Goal: Find contact information: Find contact information

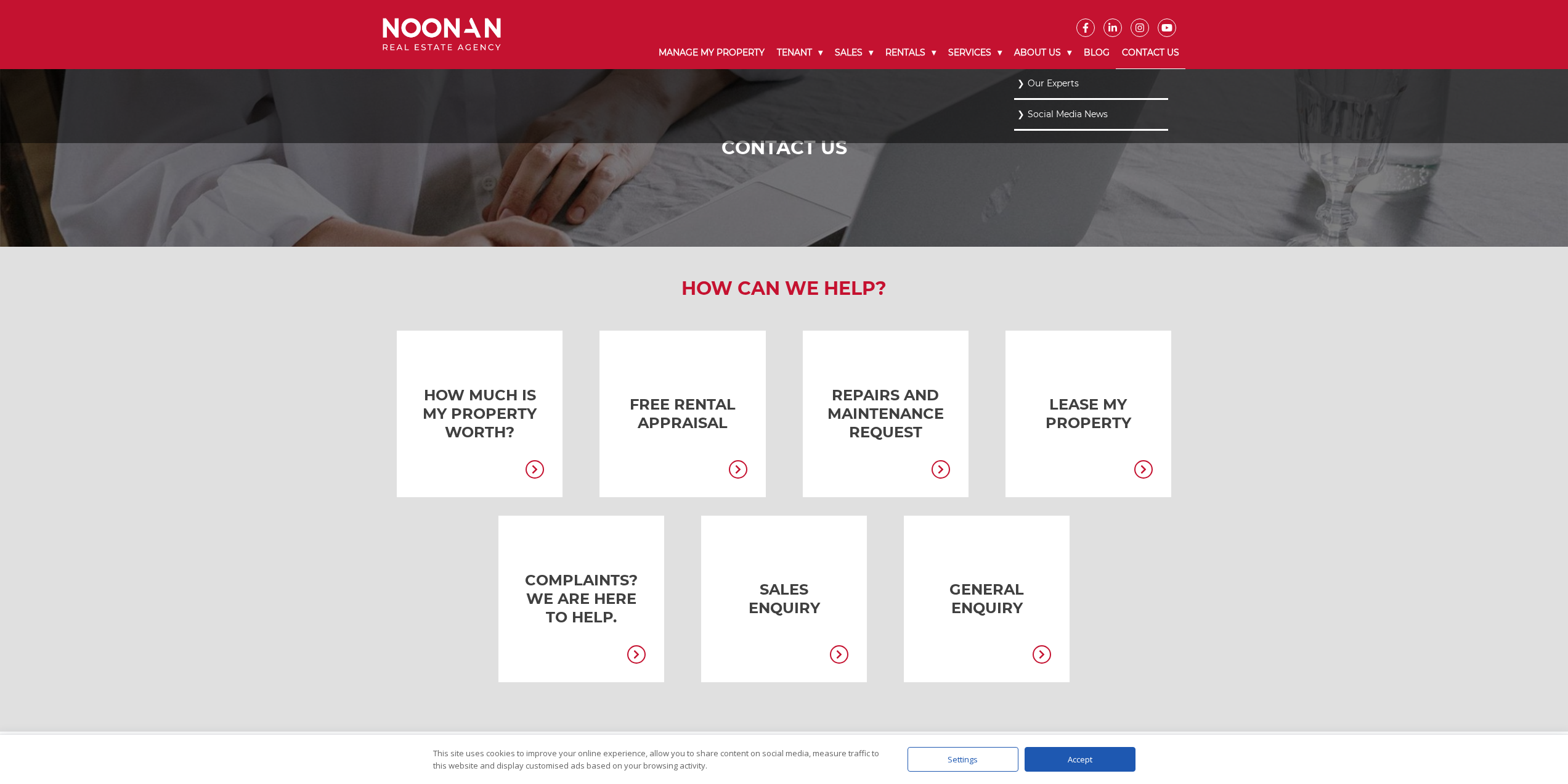
click at [1032, 80] on link "Our Experts" at bounding box center [1091, 83] width 148 height 17
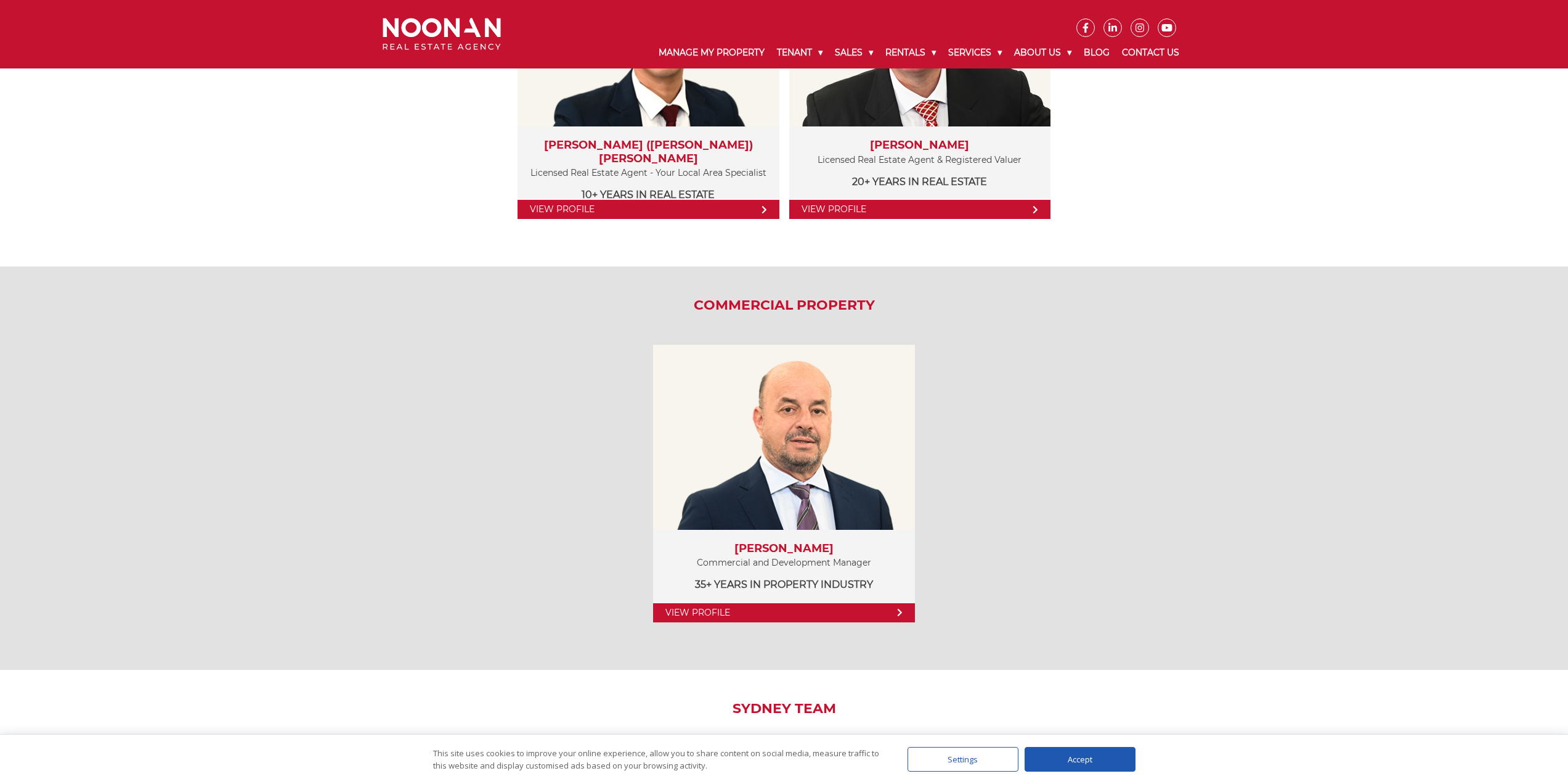
scroll to position [1488, 0]
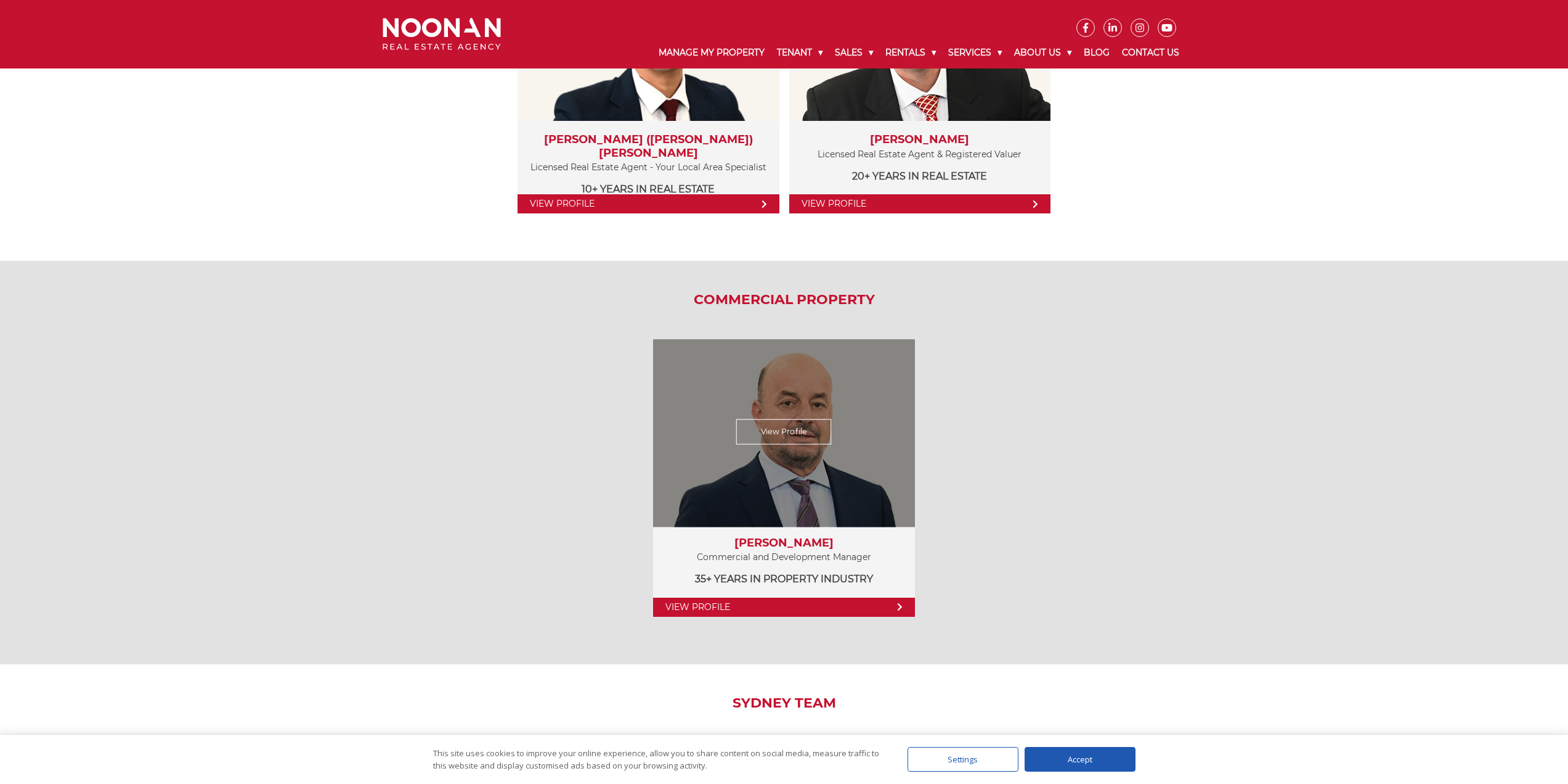
click at [881, 608] on link "View Profile" at bounding box center [783, 606] width 261 height 19
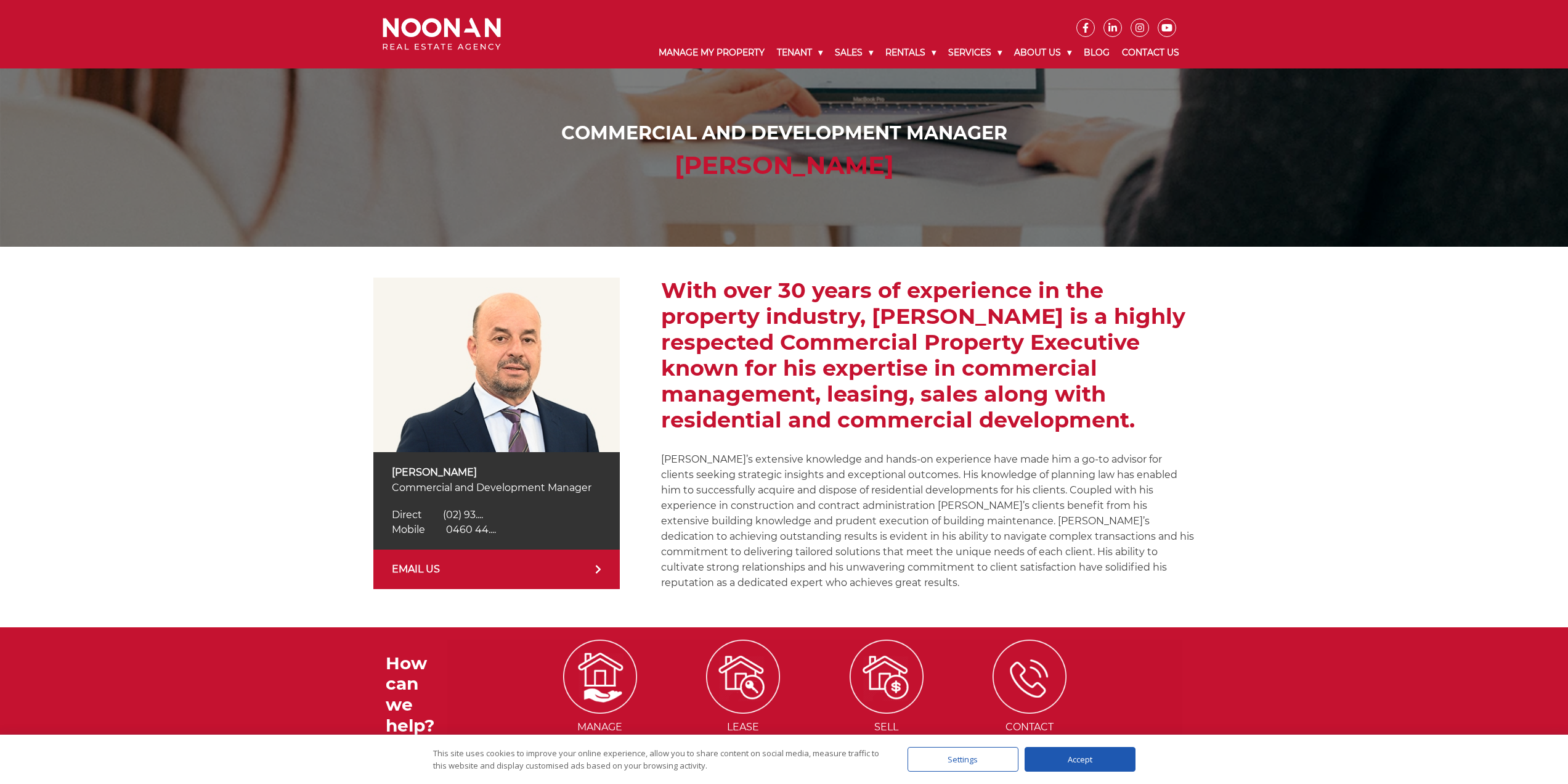
click at [468, 30] on img at bounding box center [442, 34] width 118 height 32
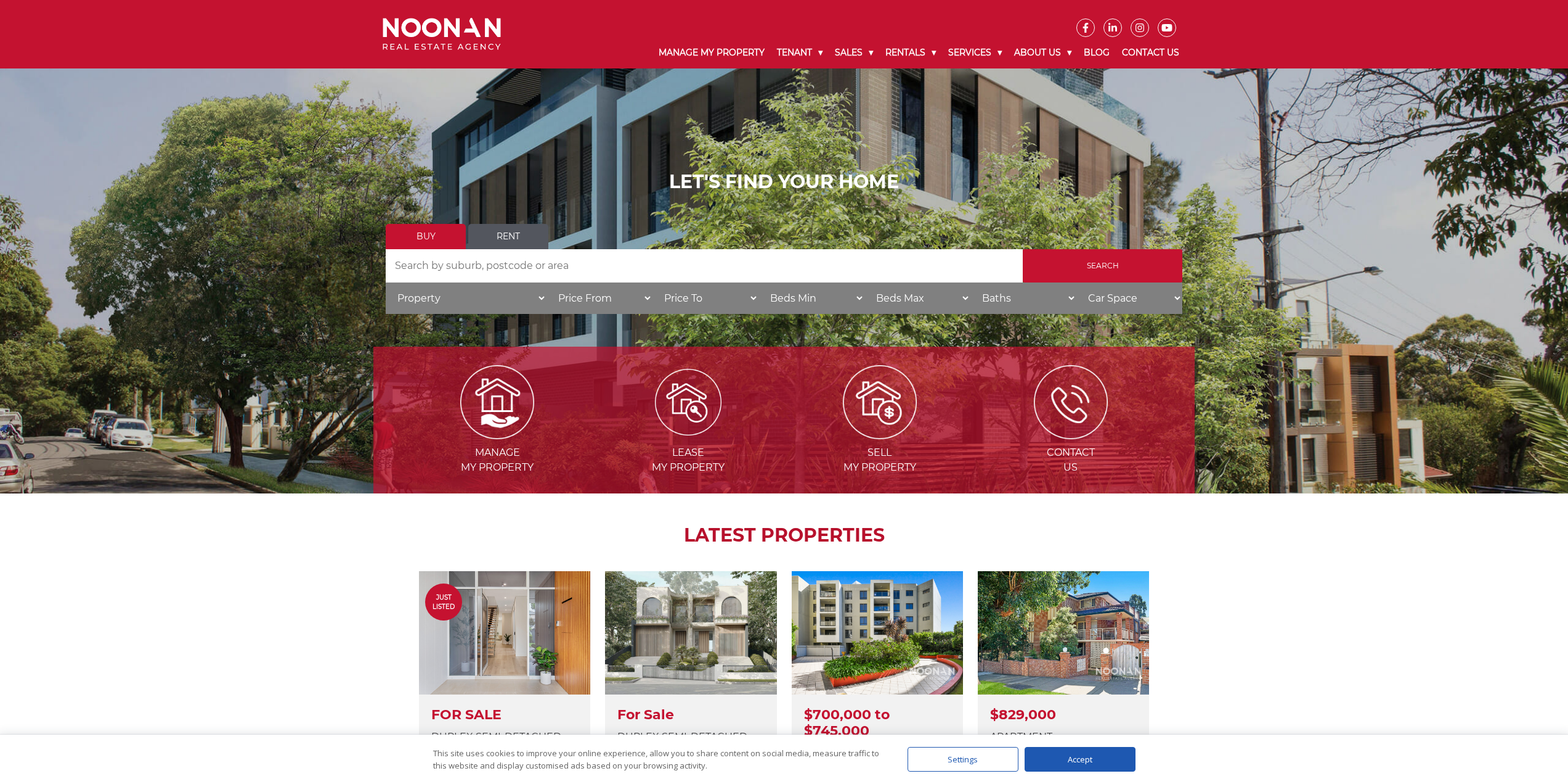
scroll to position [123, 0]
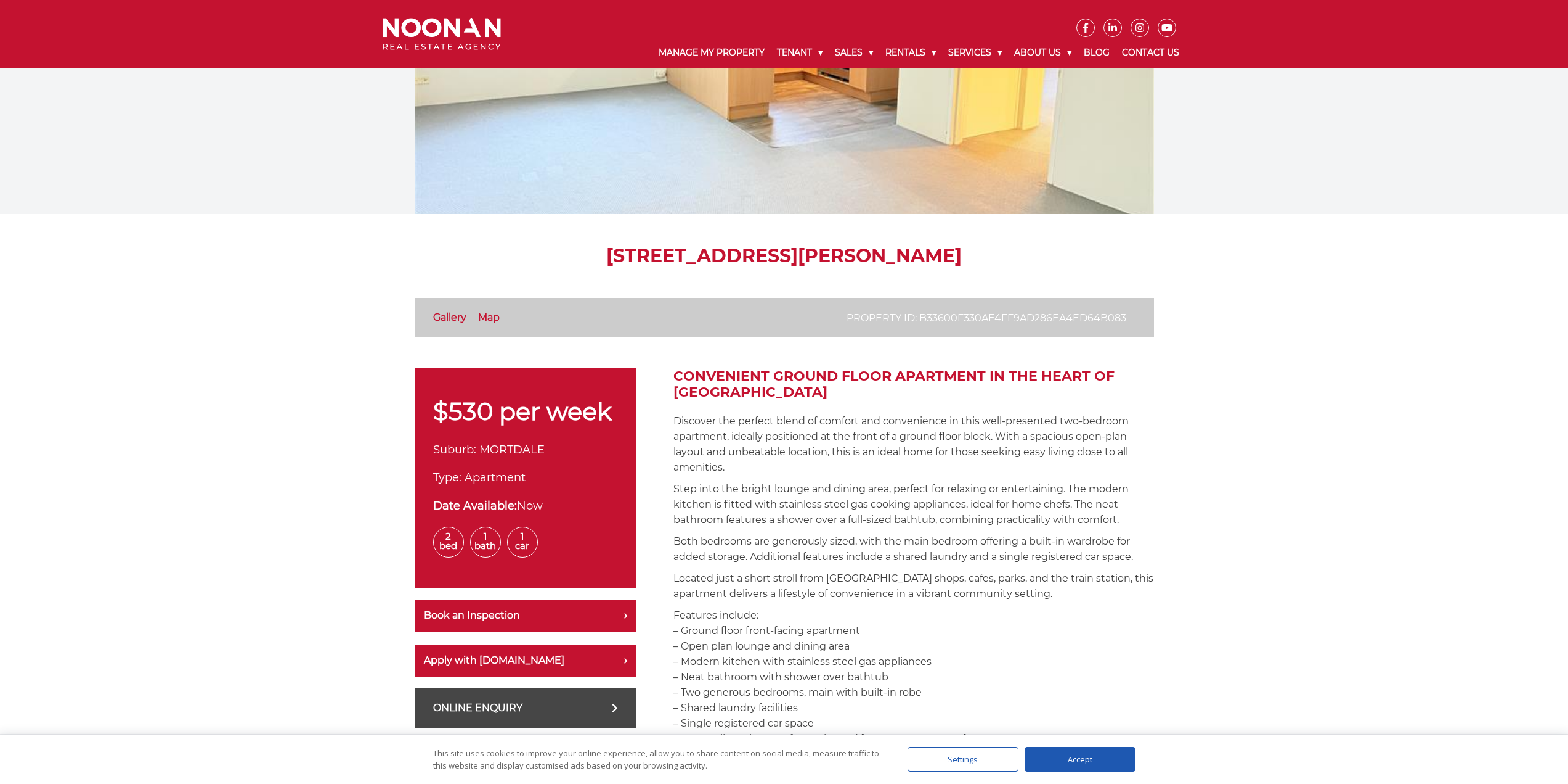
scroll to position [123, 0]
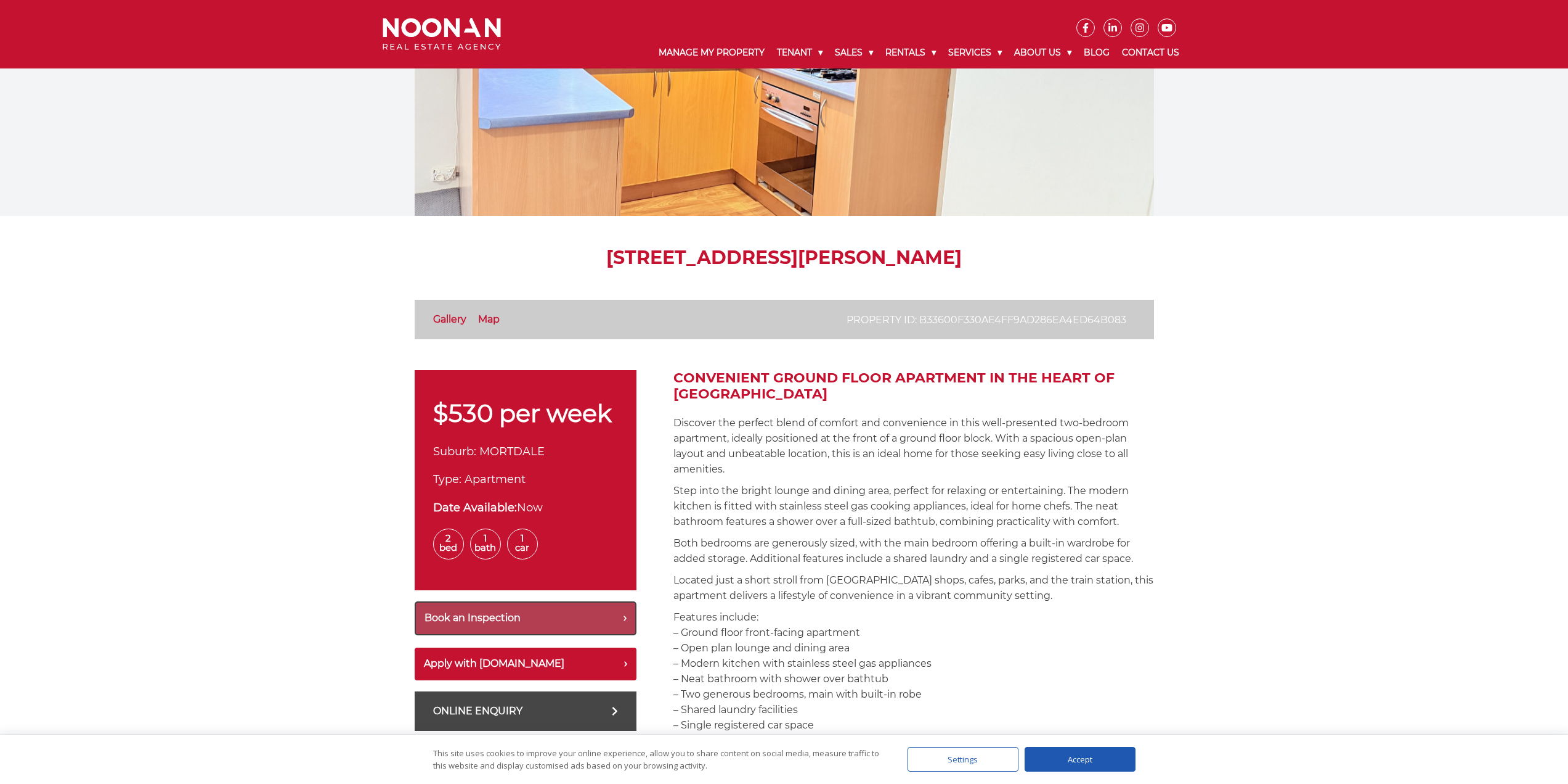
click at [618, 620] on button "Book an Inspection" at bounding box center [525, 618] width 221 height 34
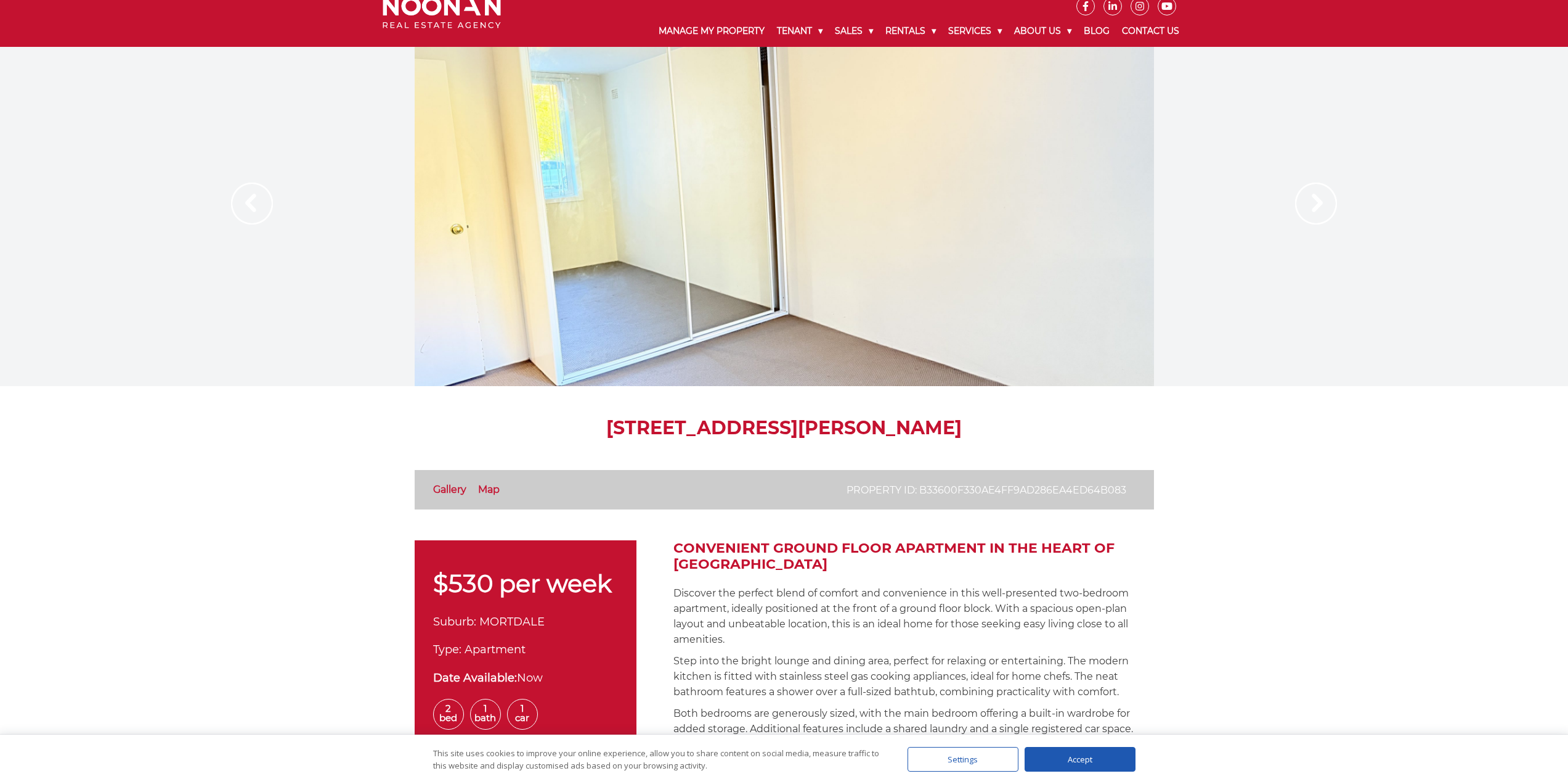
scroll to position [0, 0]
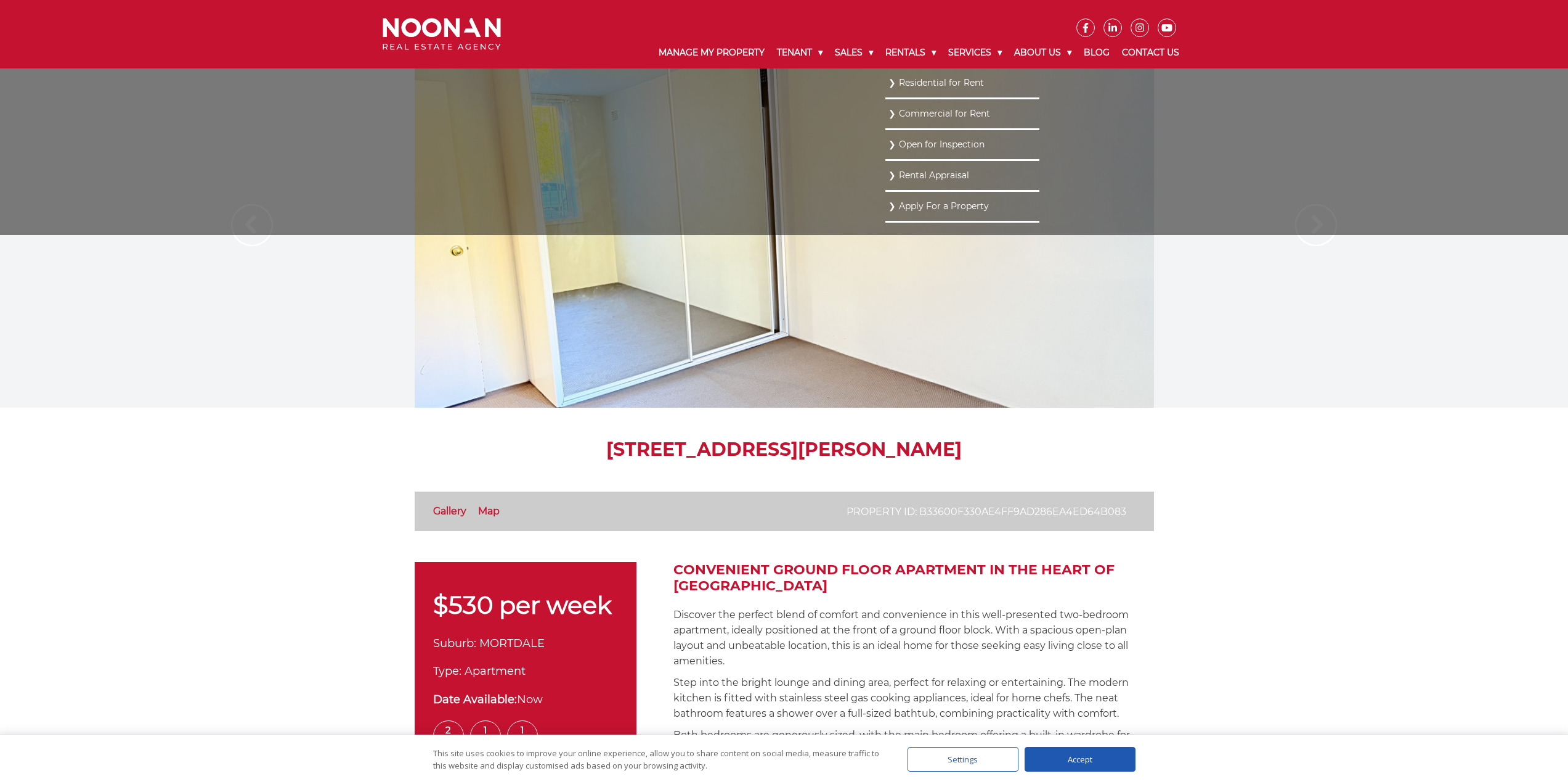
click at [900, 89] on link "Residential for Rent" at bounding box center [962, 83] width 148 height 17
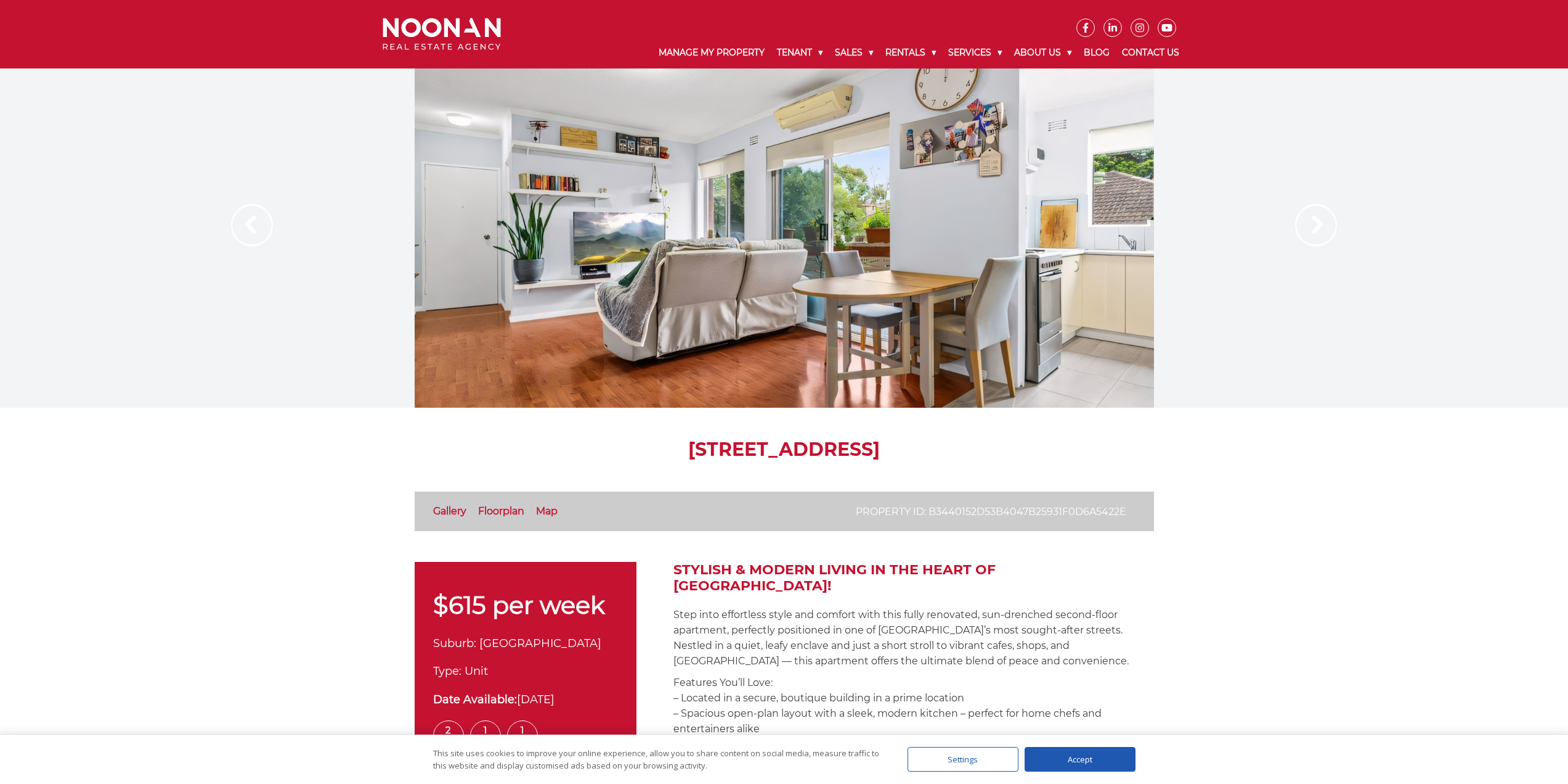
click at [507, 511] on link "Floorplan" at bounding box center [501, 510] width 47 height 12
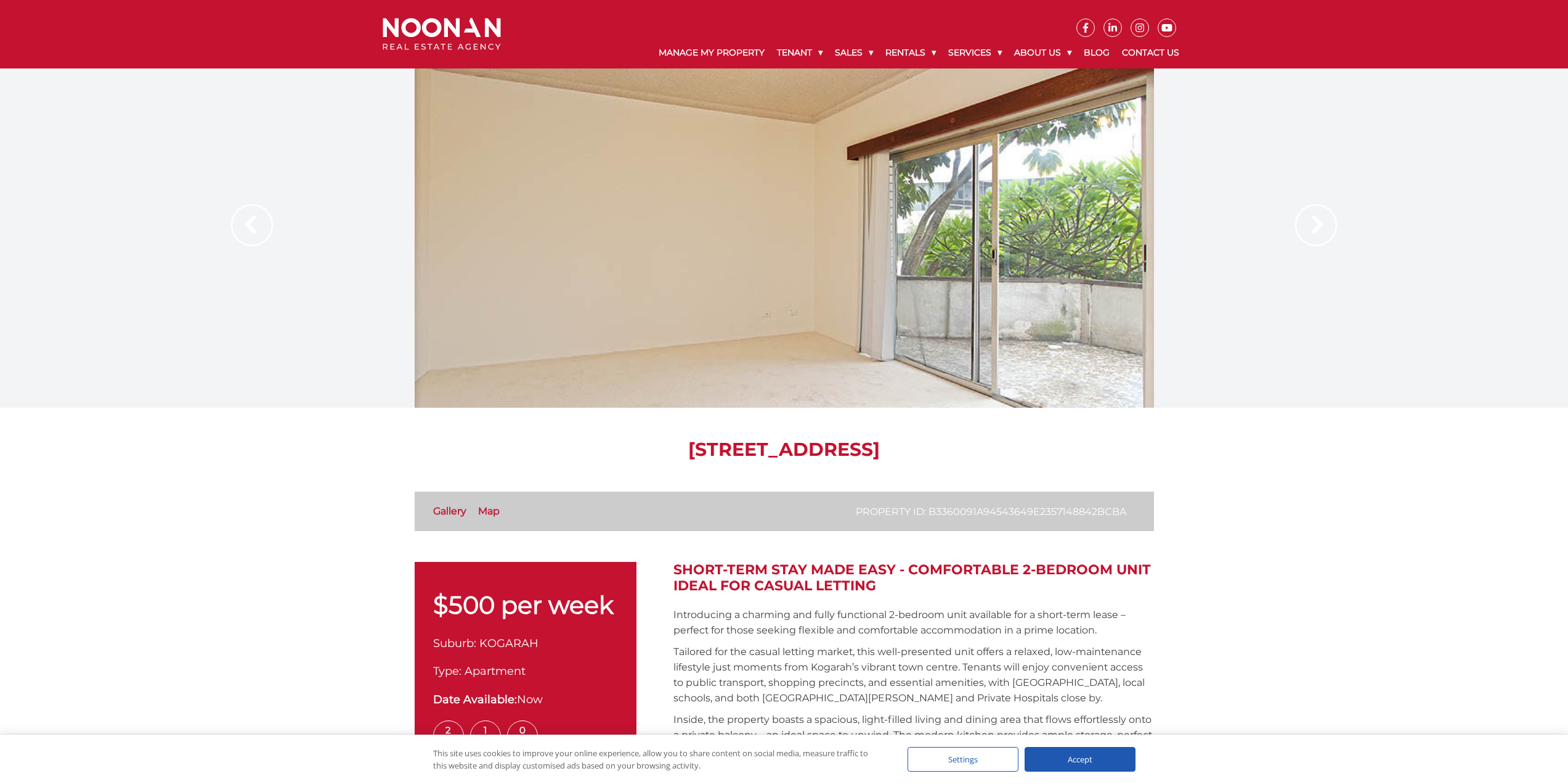
click at [1312, 220] on img at bounding box center [1316, 224] width 42 height 42
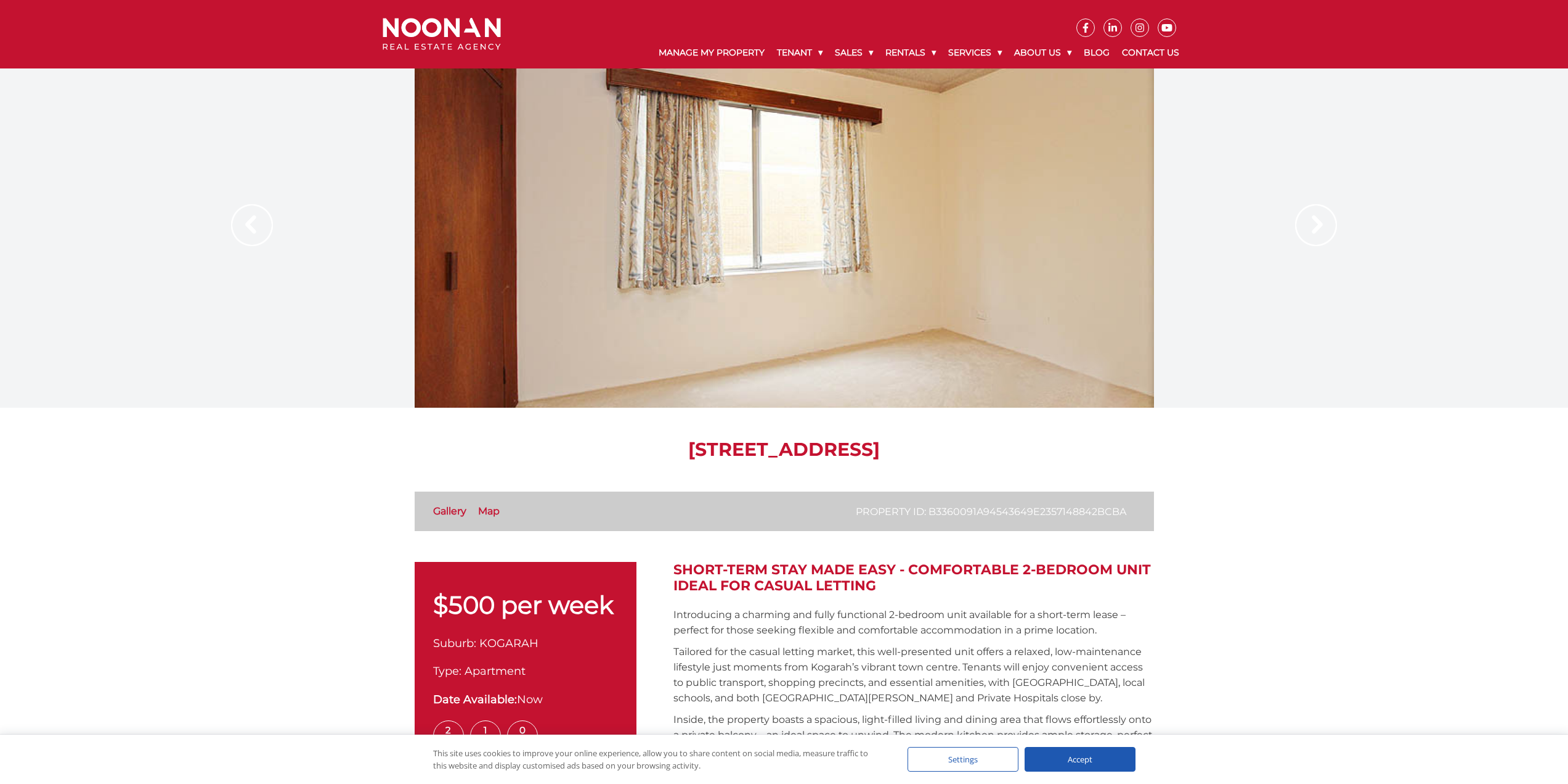
click at [1312, 220] on img at bounding box center [1316, 224] width 42 height 42
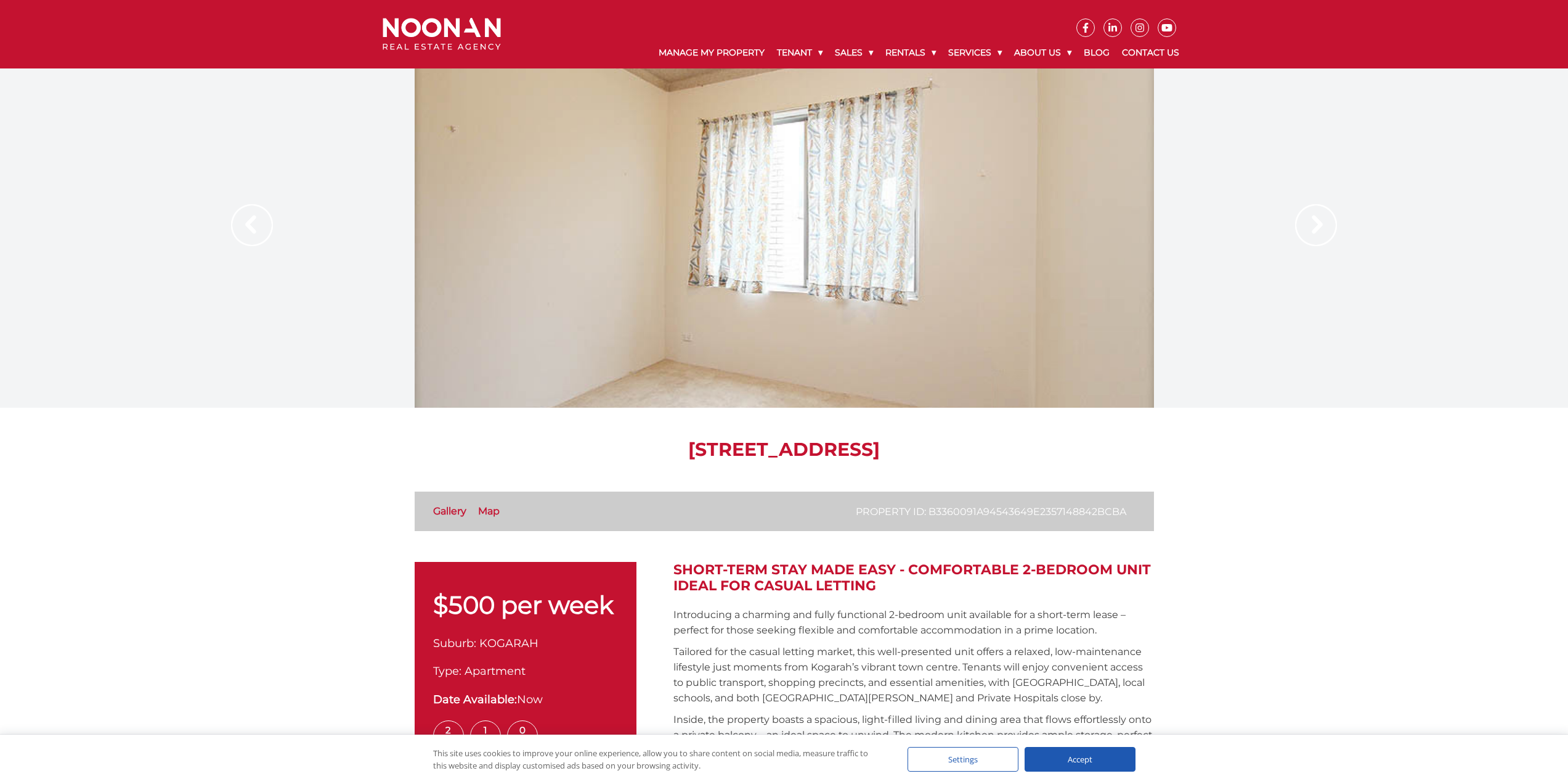
click at [1311, 222] on img at bounding box center [1316, 224] width 42 height 42
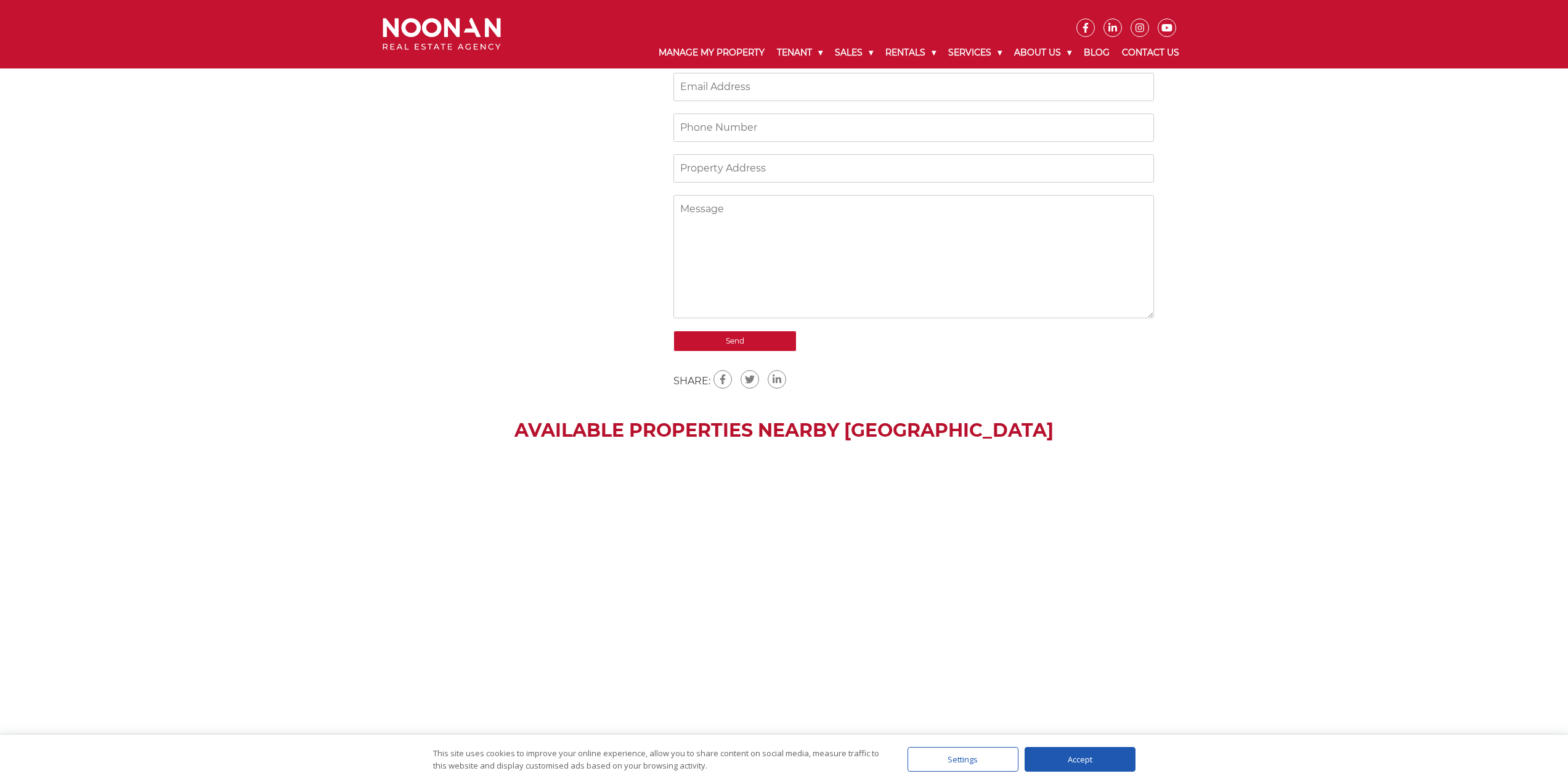
scroll to position [1172, 0]
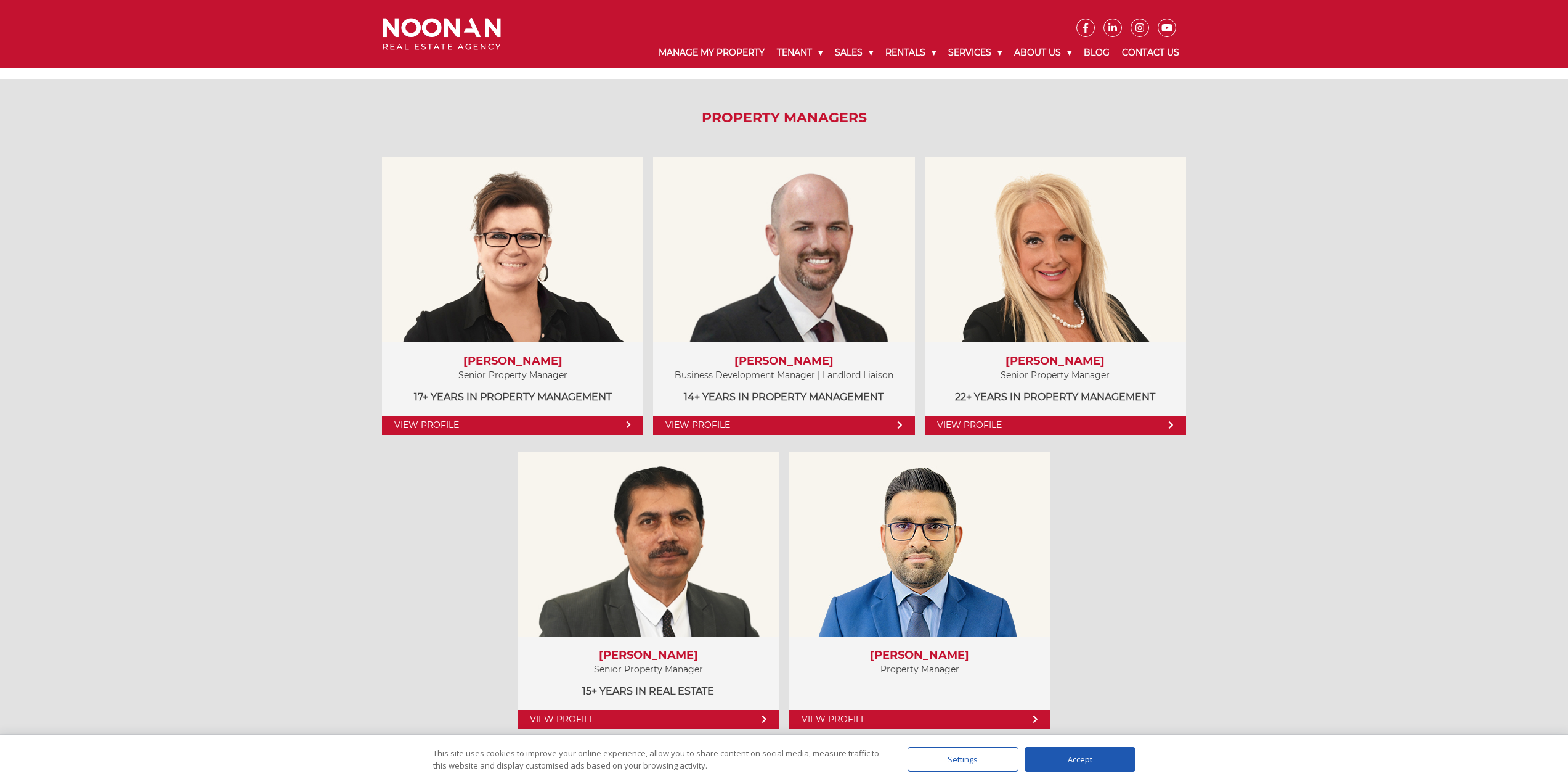
scroll to position [563, 0]
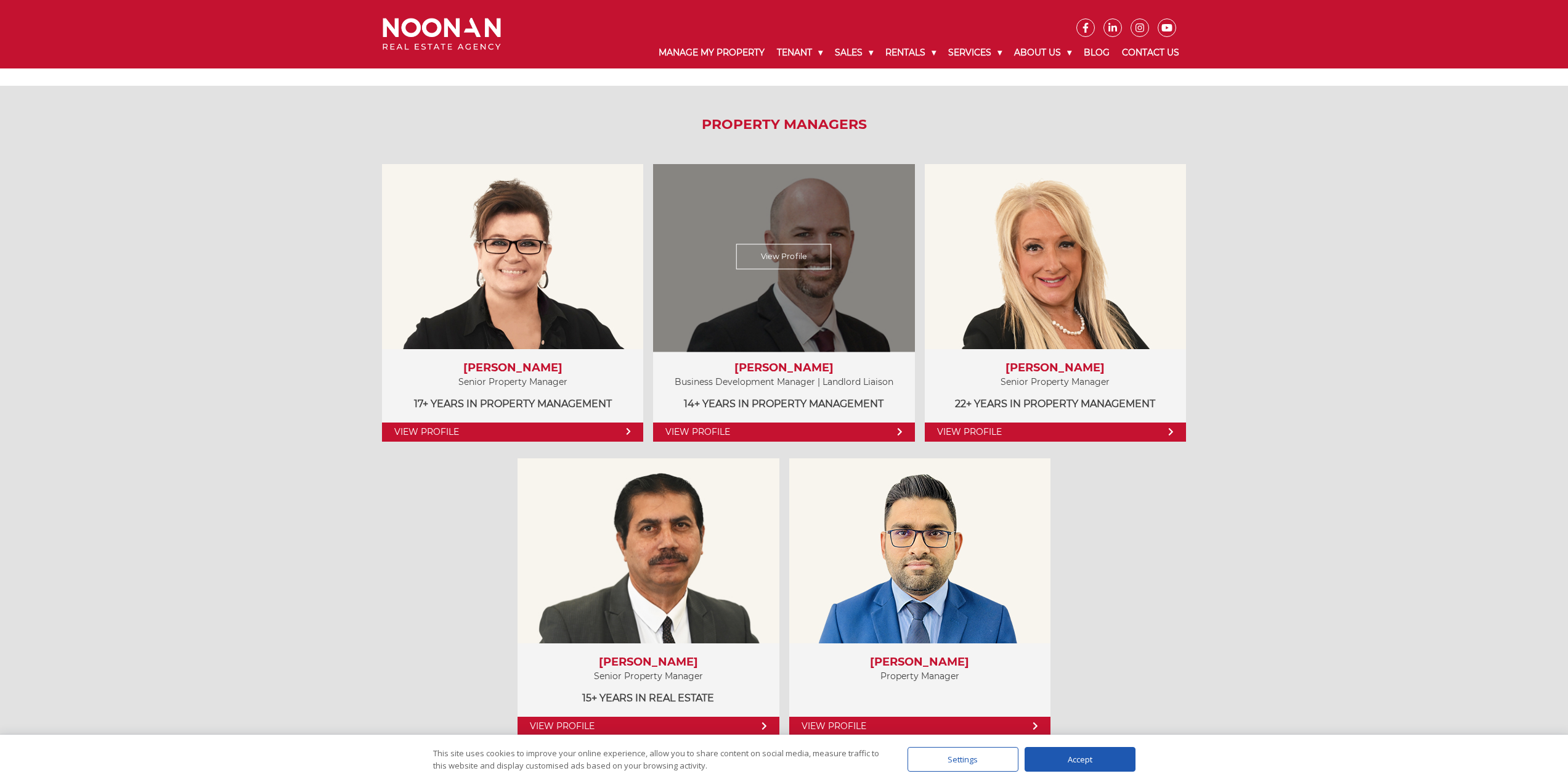
click at [763, 429] on link "View Profile" at bounding box center [783, 431] width 261 height 19
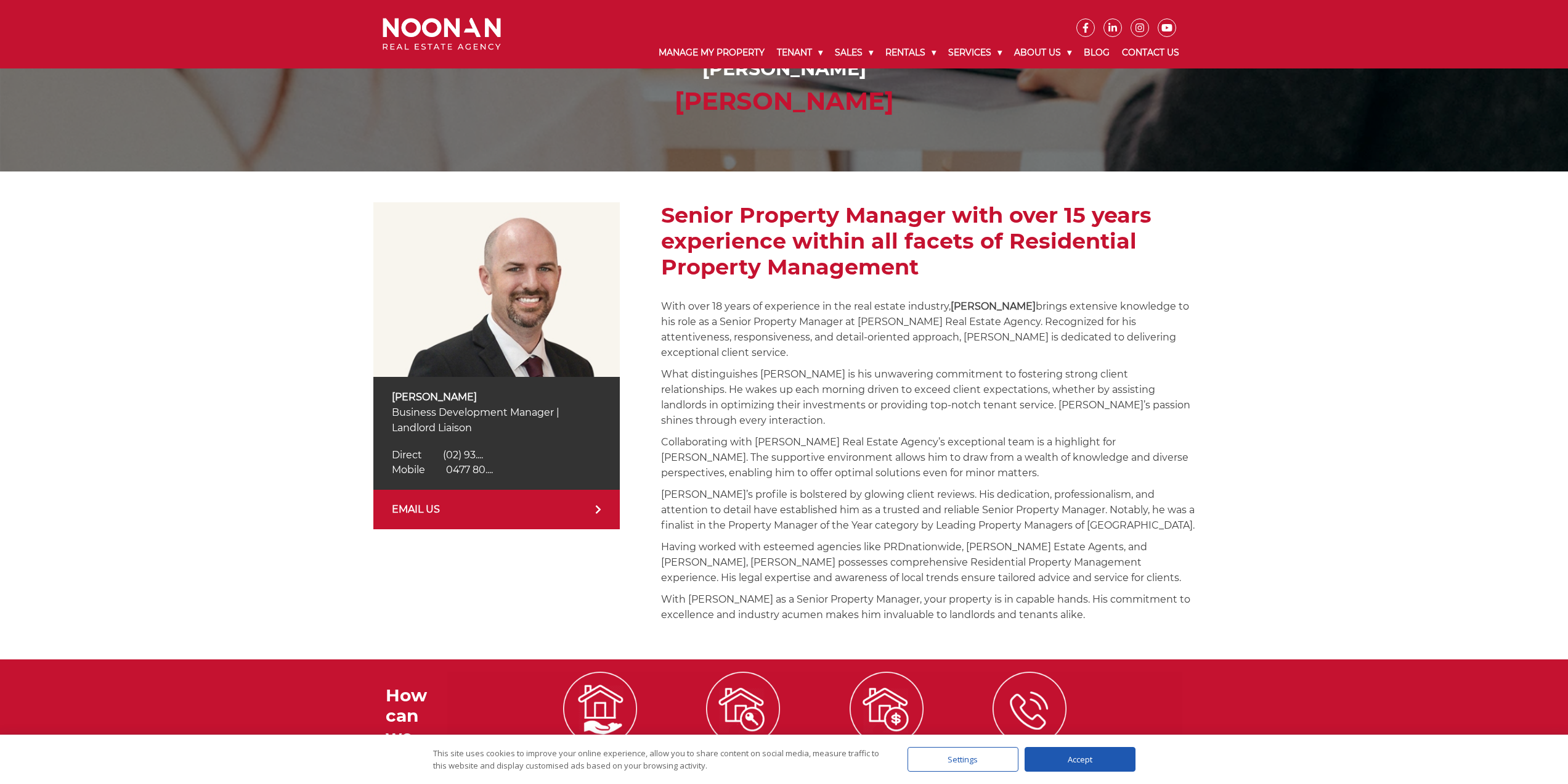
scroll to position [240, 0]
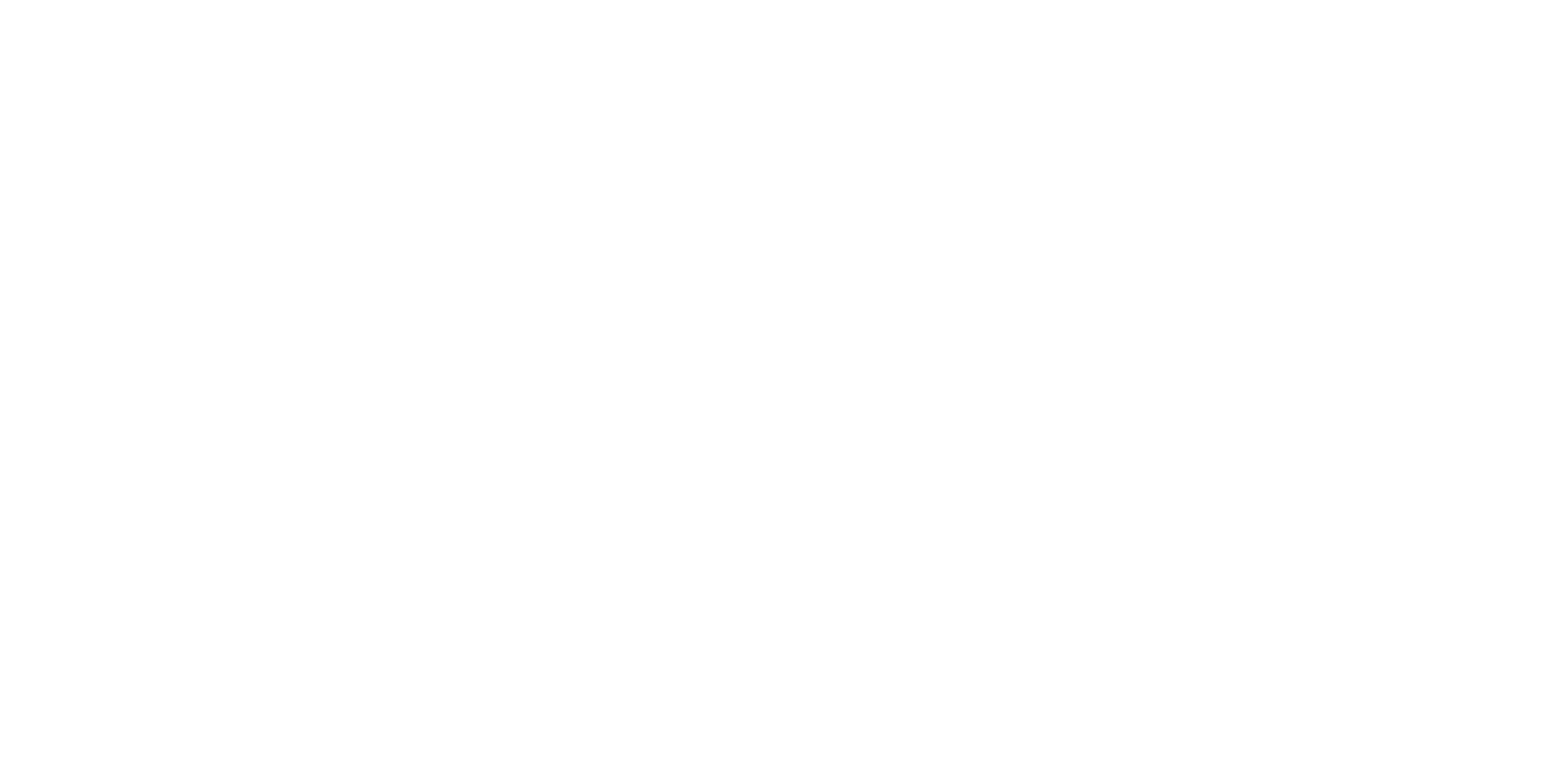
scroll to position [563, 0]
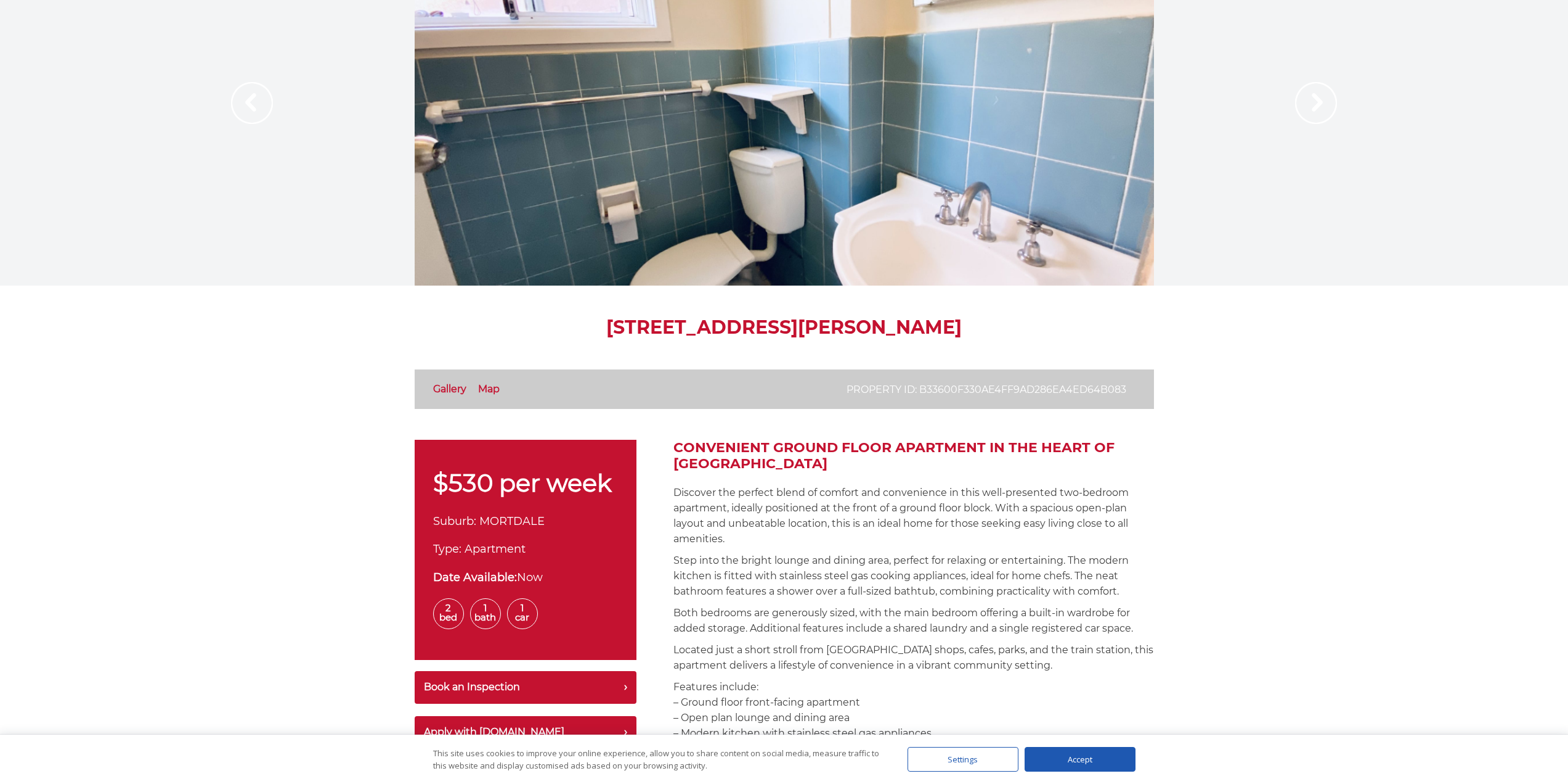
scroll to position [123, 0]
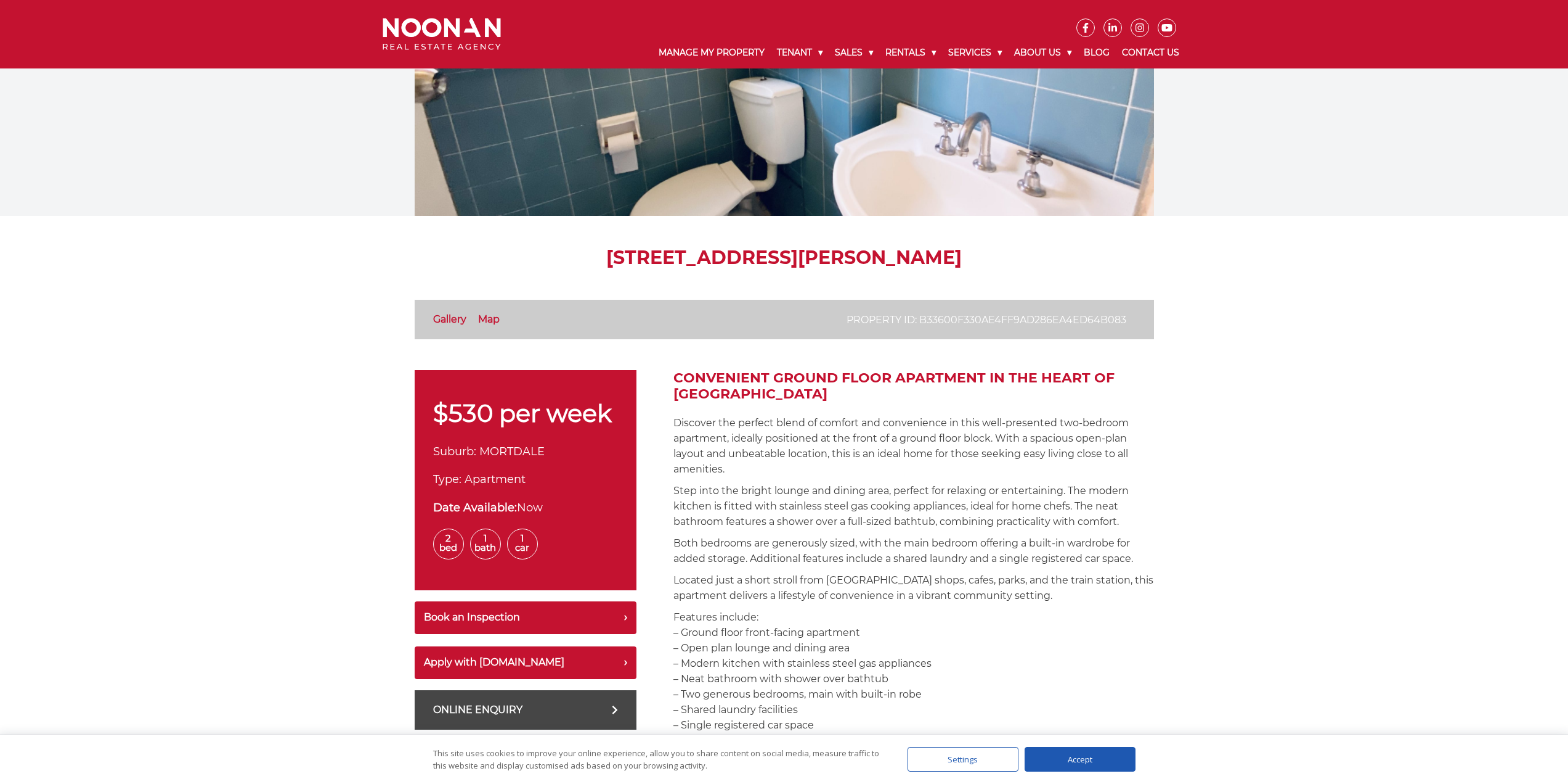
click at [489, 320] on link "Map" at bounding box center [489, 318] width 22 height 12
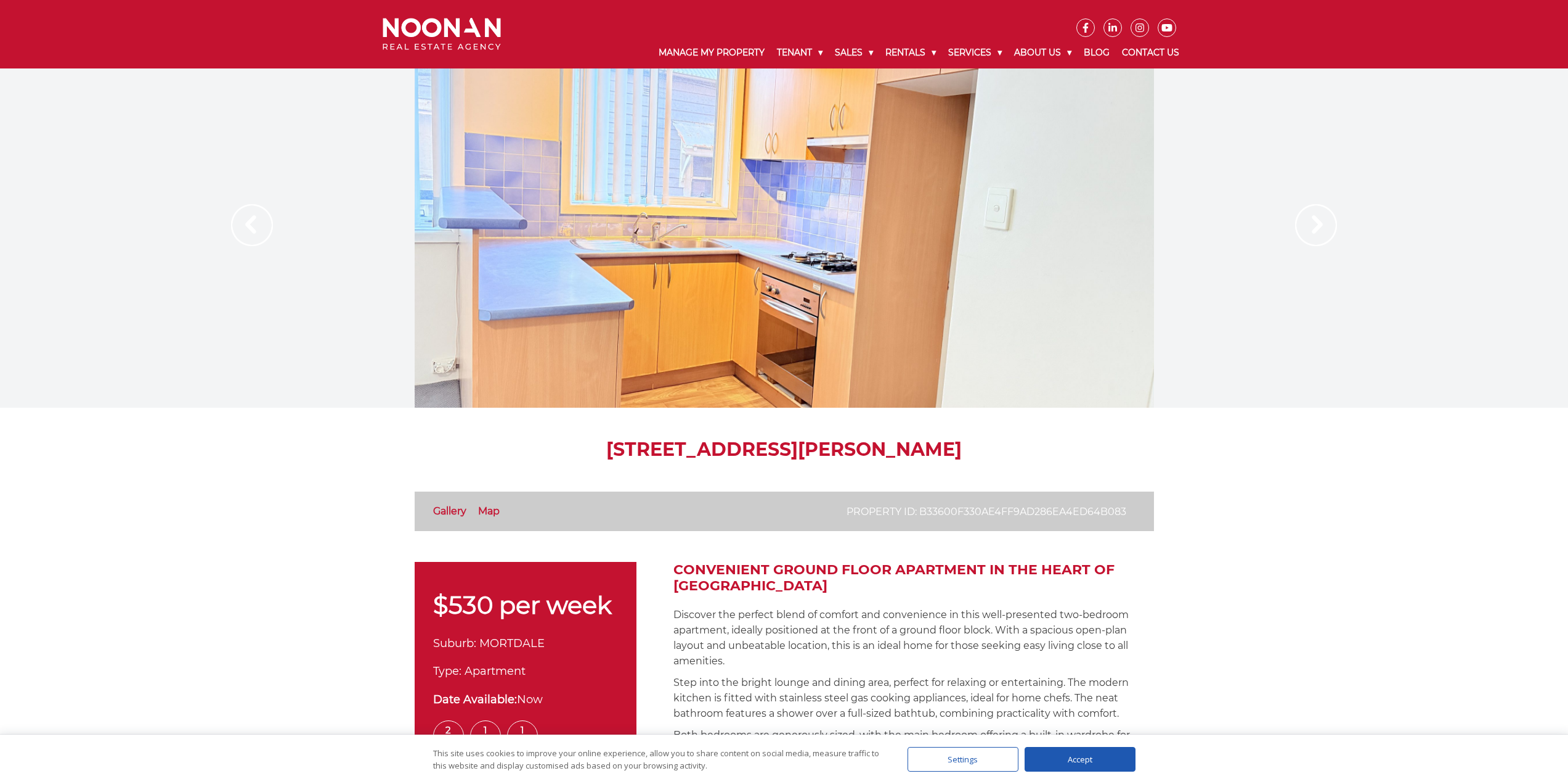
click at [1321, 238] on img at bounding box center [1316, 224] width 42 height 42
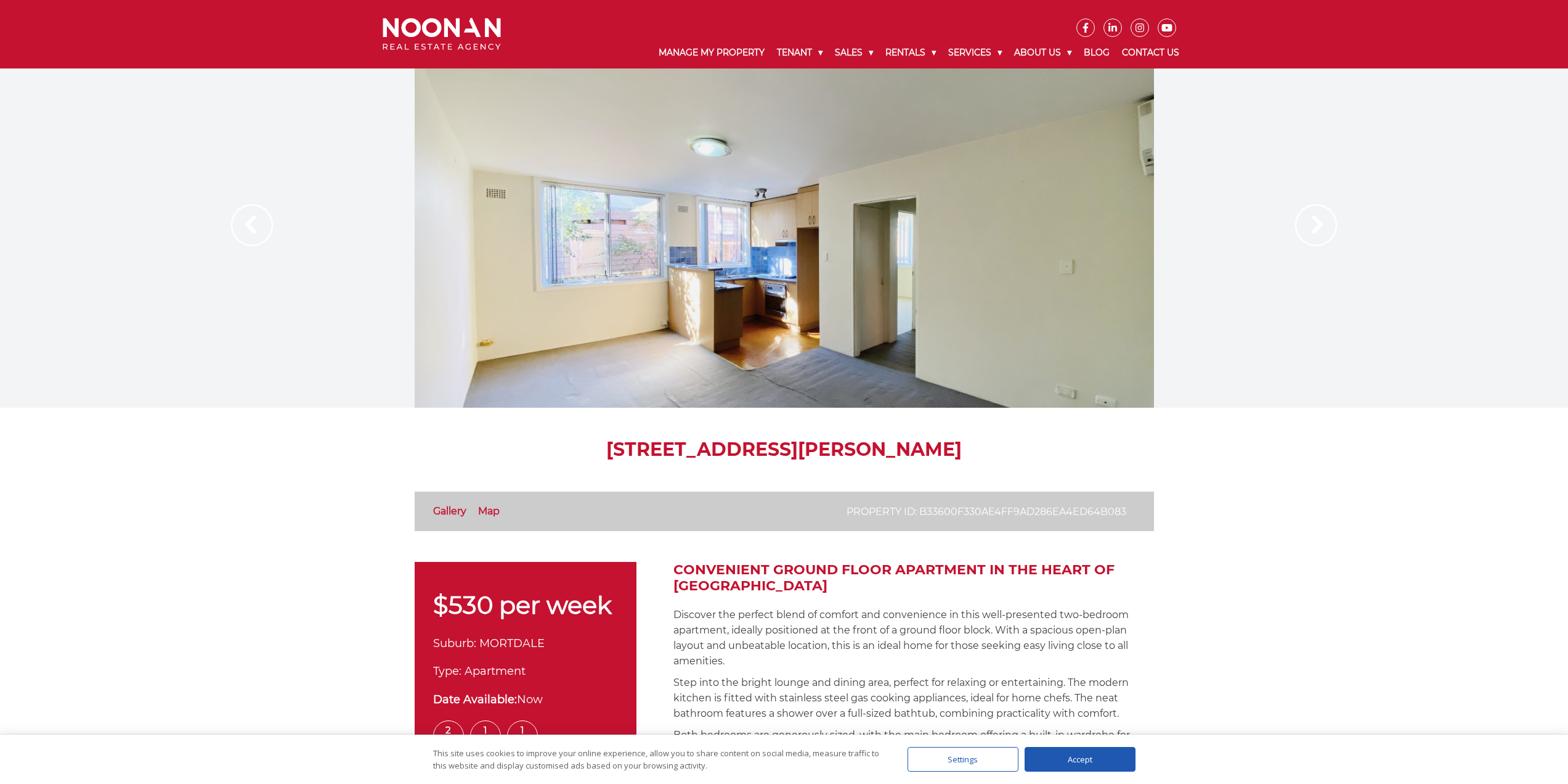
click at [1321, 238] on img at bounding box center [1316, 224] width 42 height 42
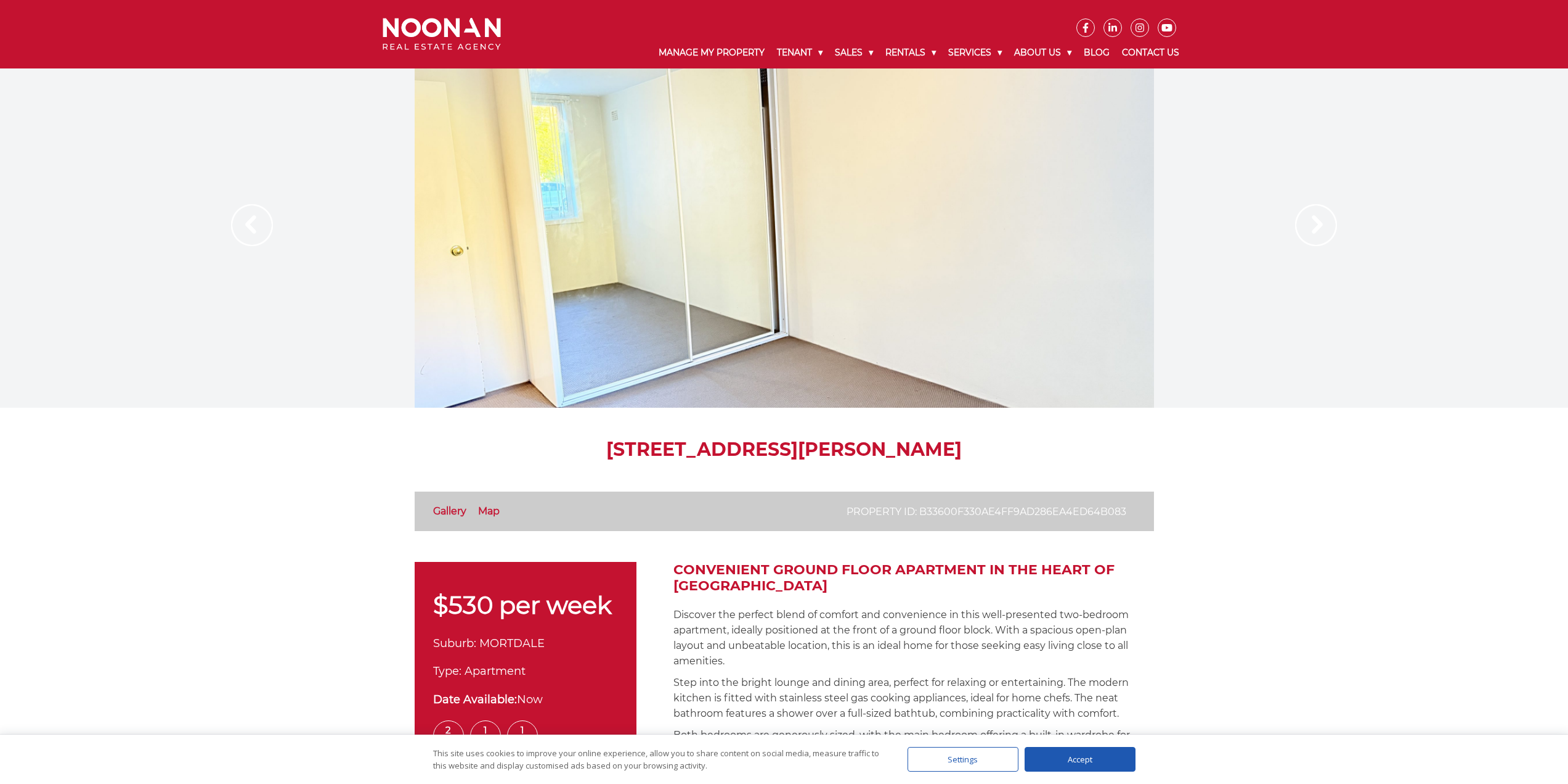
click at [1321, 238] on img at bounding box center [1316, 224] width 42 height 42
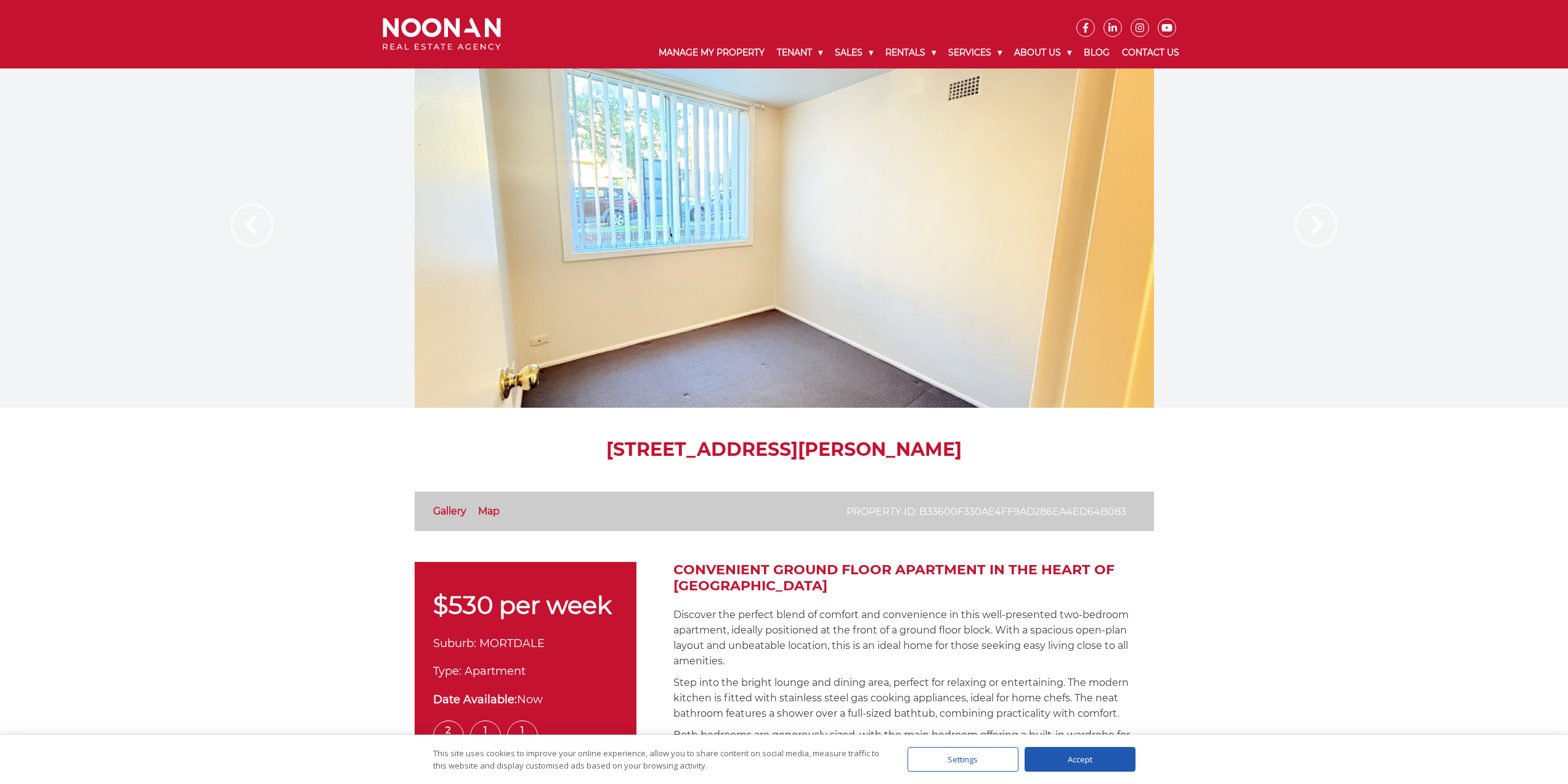
click at [1319, 238] on img at bounding box center [1316, 224] width 42 height 42
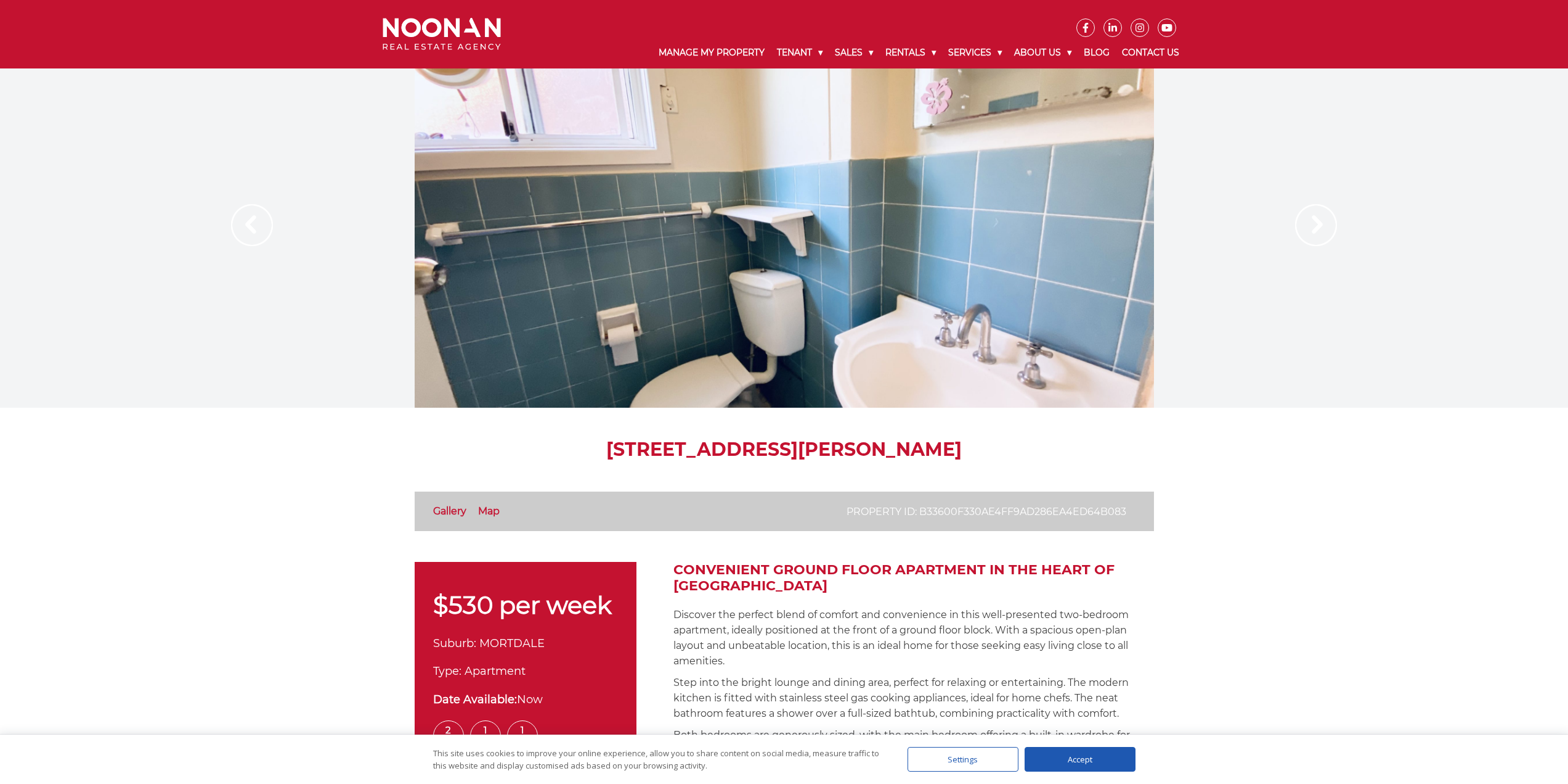
click at [1319, 238] on img at bounding box center [1316, 224] width 42 height 42
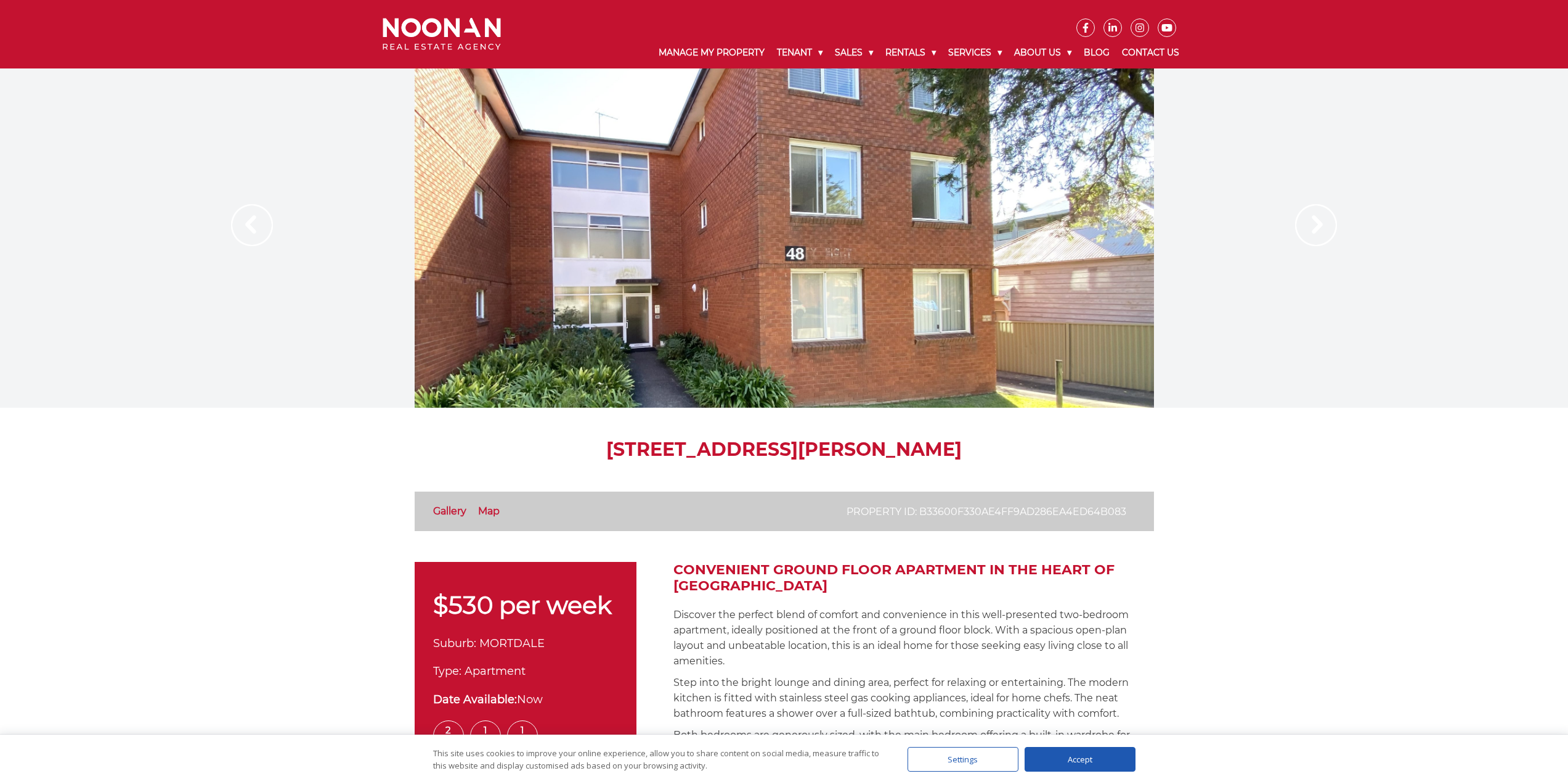
click at [1312, 236] on img at bounding box center [1316, 224] width 42 height 42
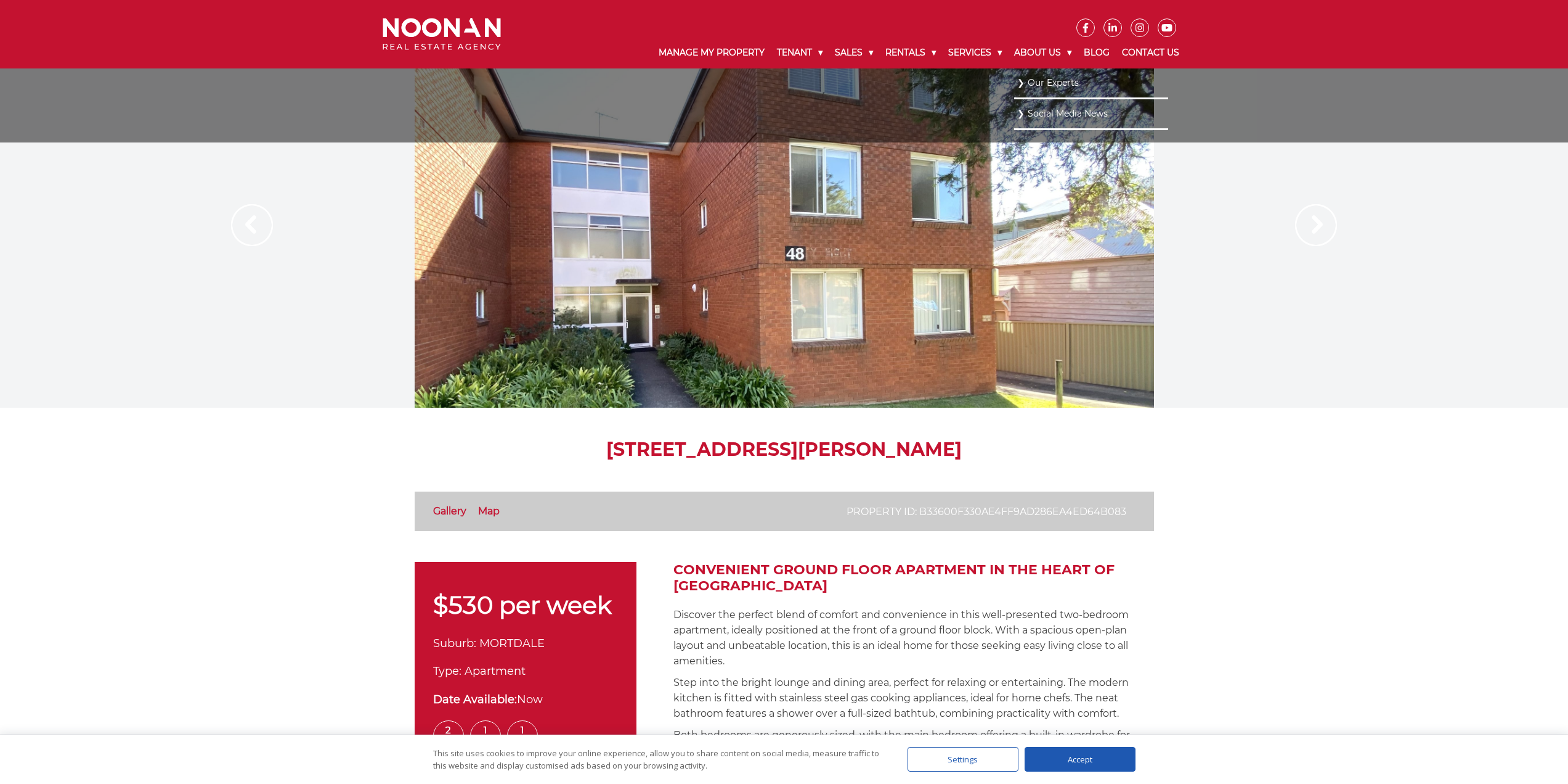
click at [1035, 80] on link "Our Experts" at bounding box center [1091, 83] width 148 height 17
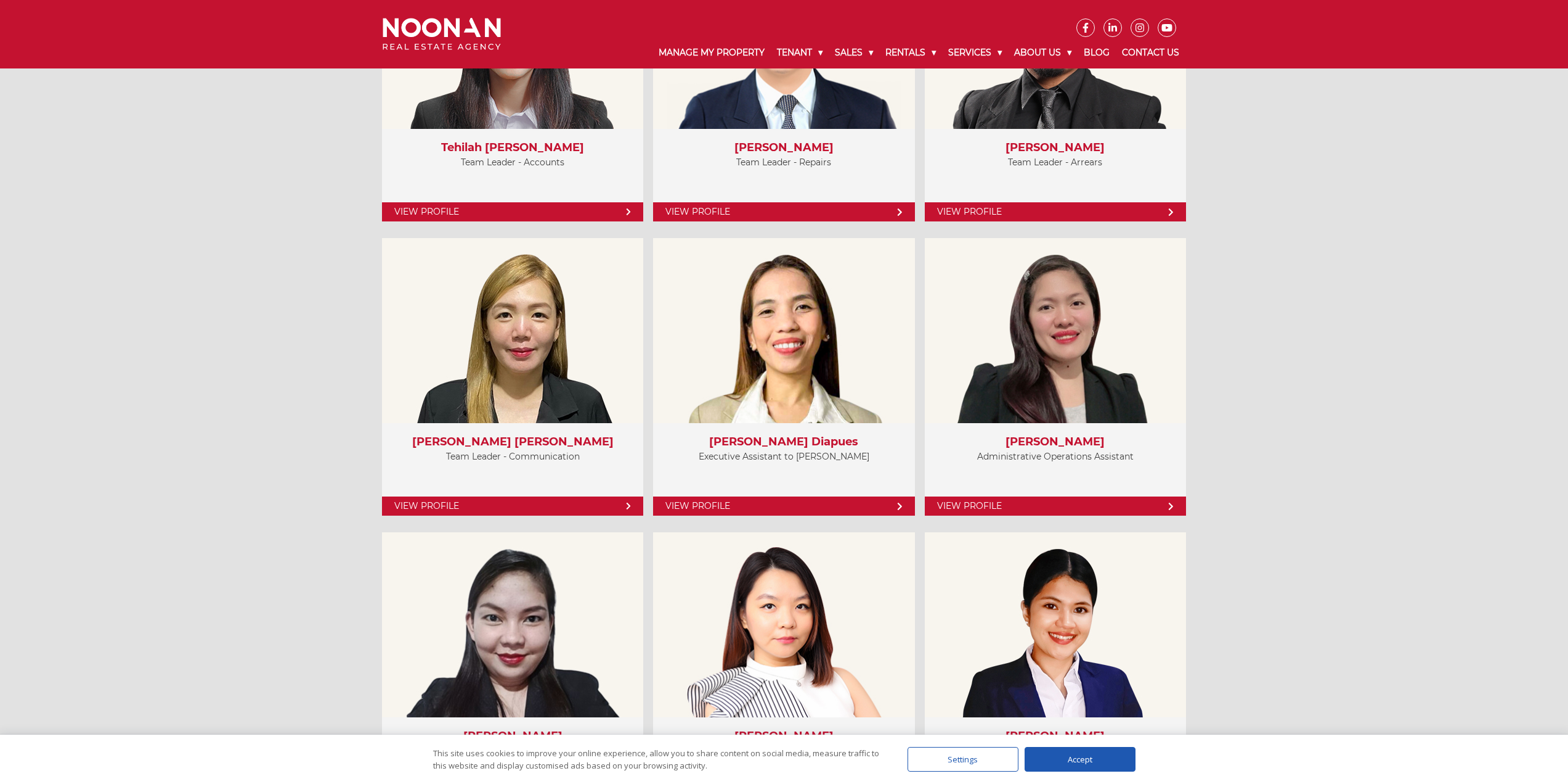
scroll to position [3276, 0]
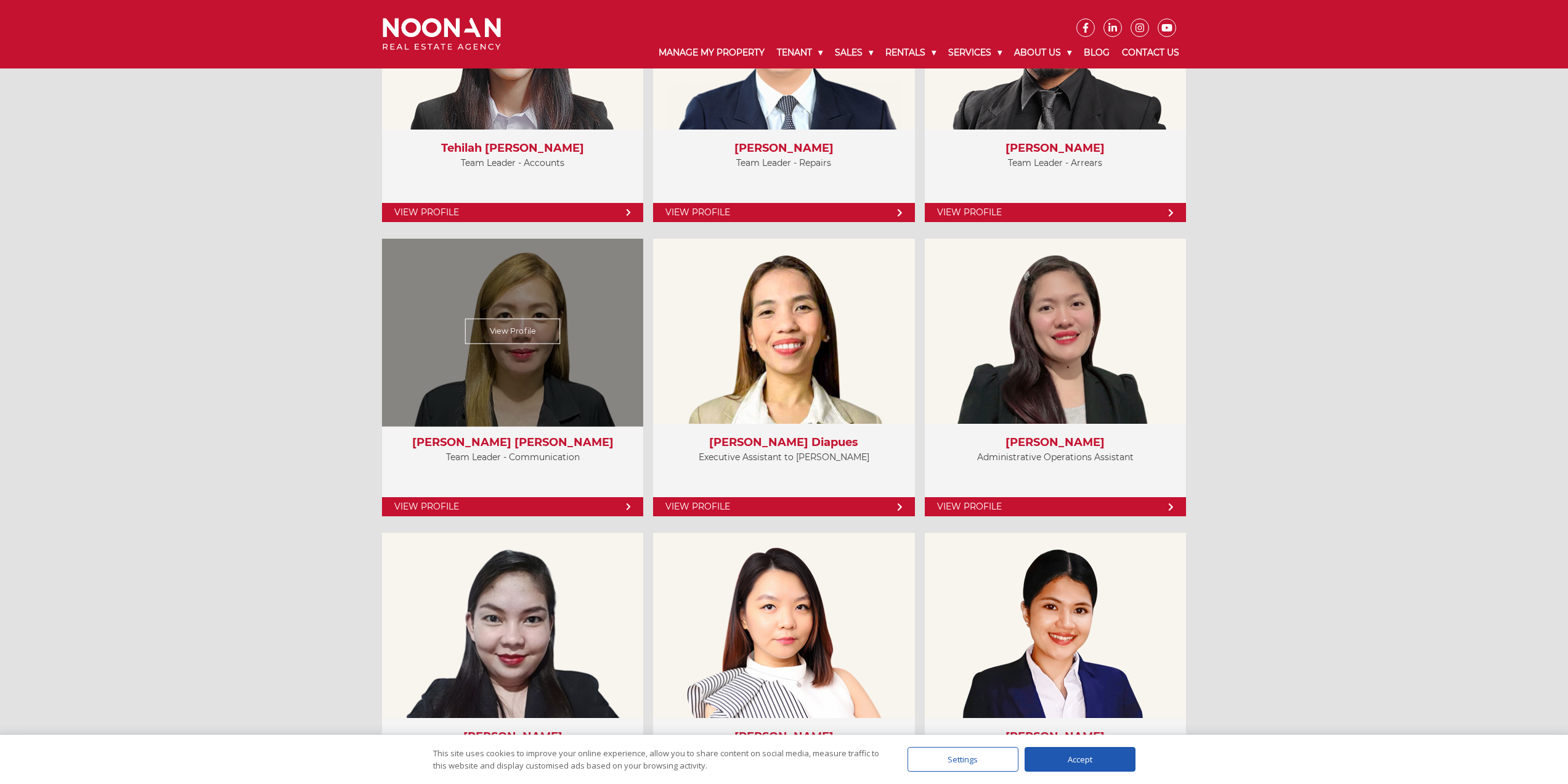
click at [559, 380] on div "View Profile" at bounding box center [513, 331] width 269 height 190
click at [467, 292] on div "View Profile" at bounding box center [513, 331] width 269 height 190
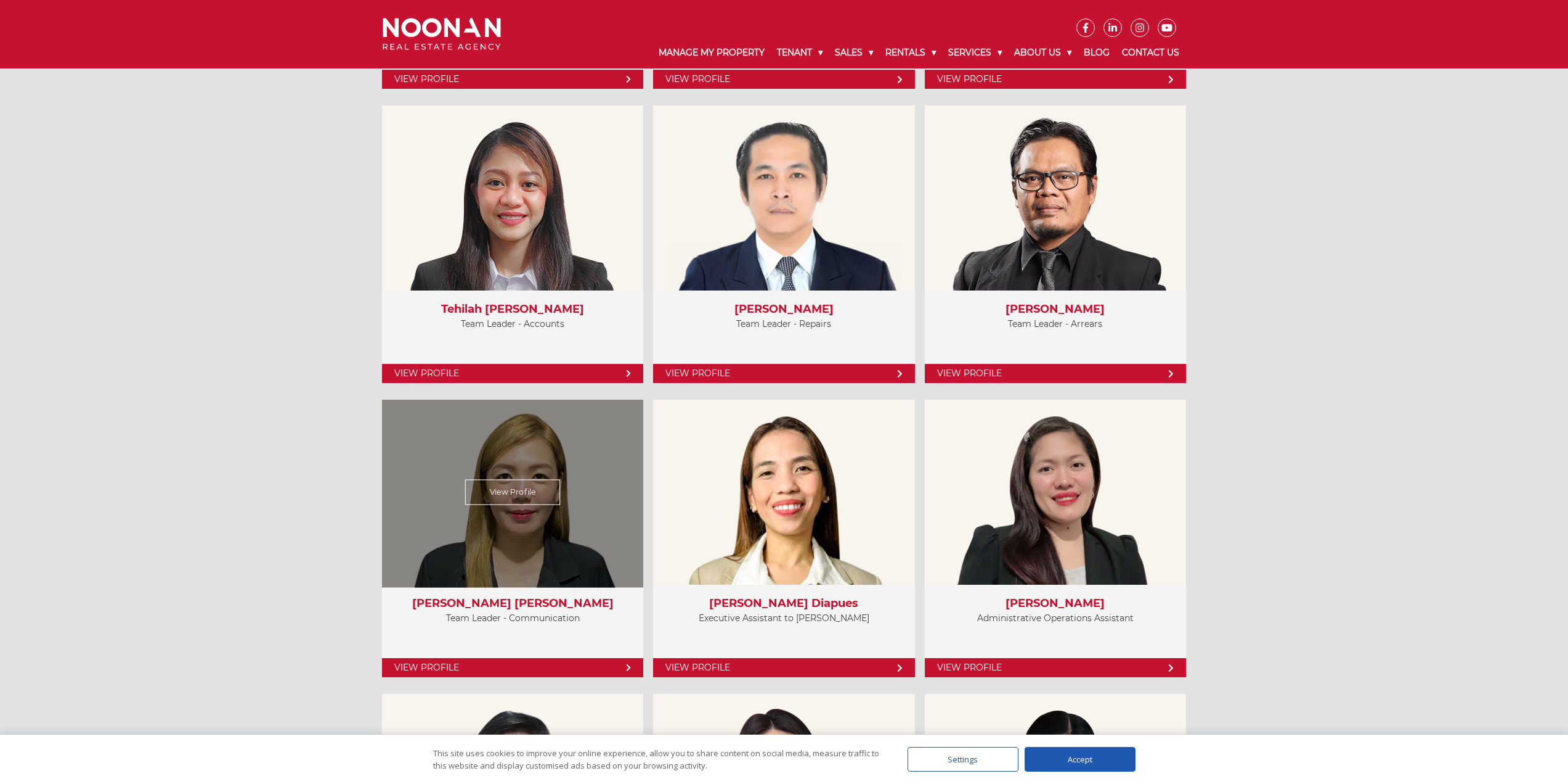
scroll to position [3153, 0]
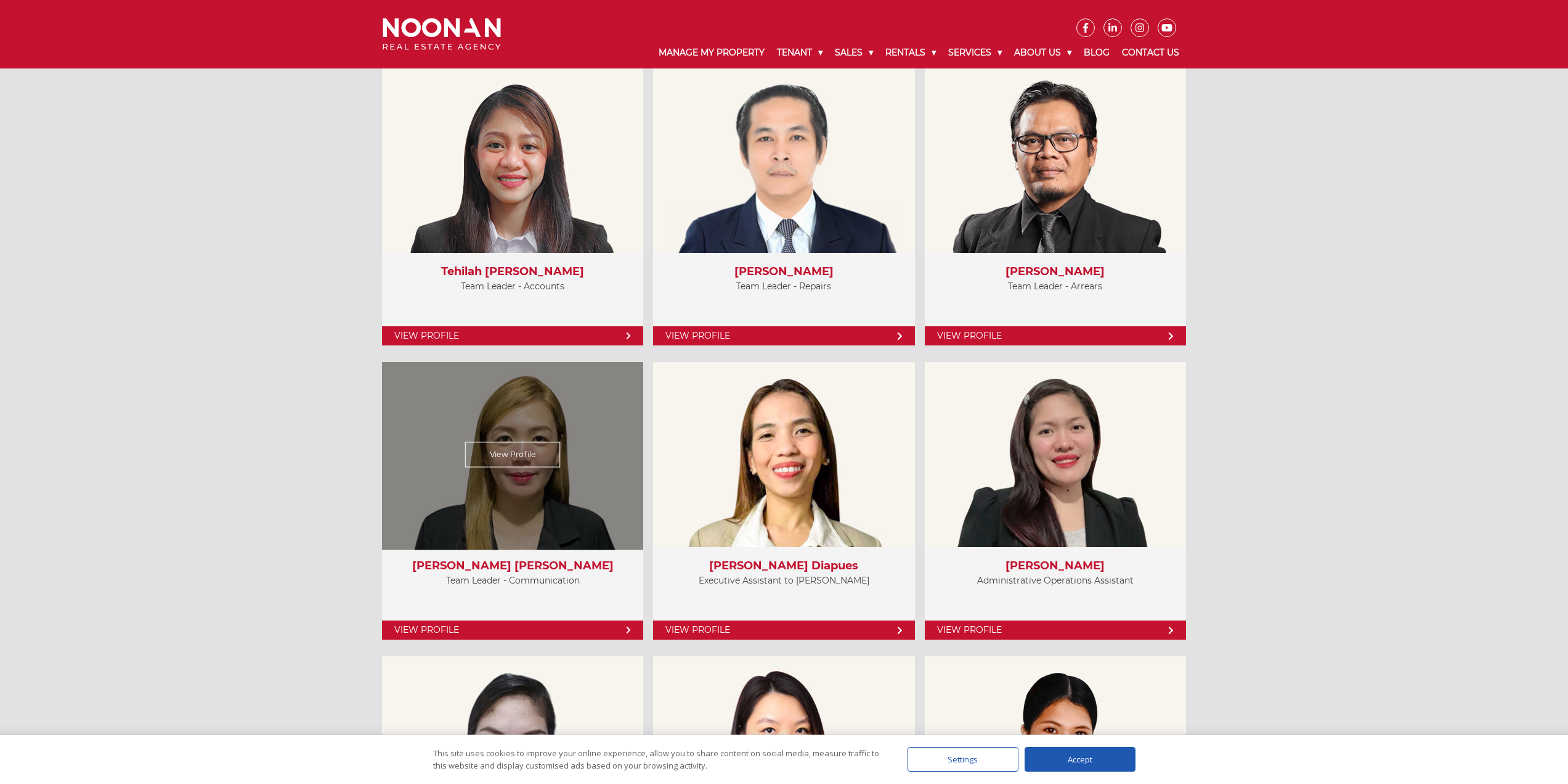
click at [555, 627] on link "View Profile" at bounding box center [512, 629] width 261 height 19
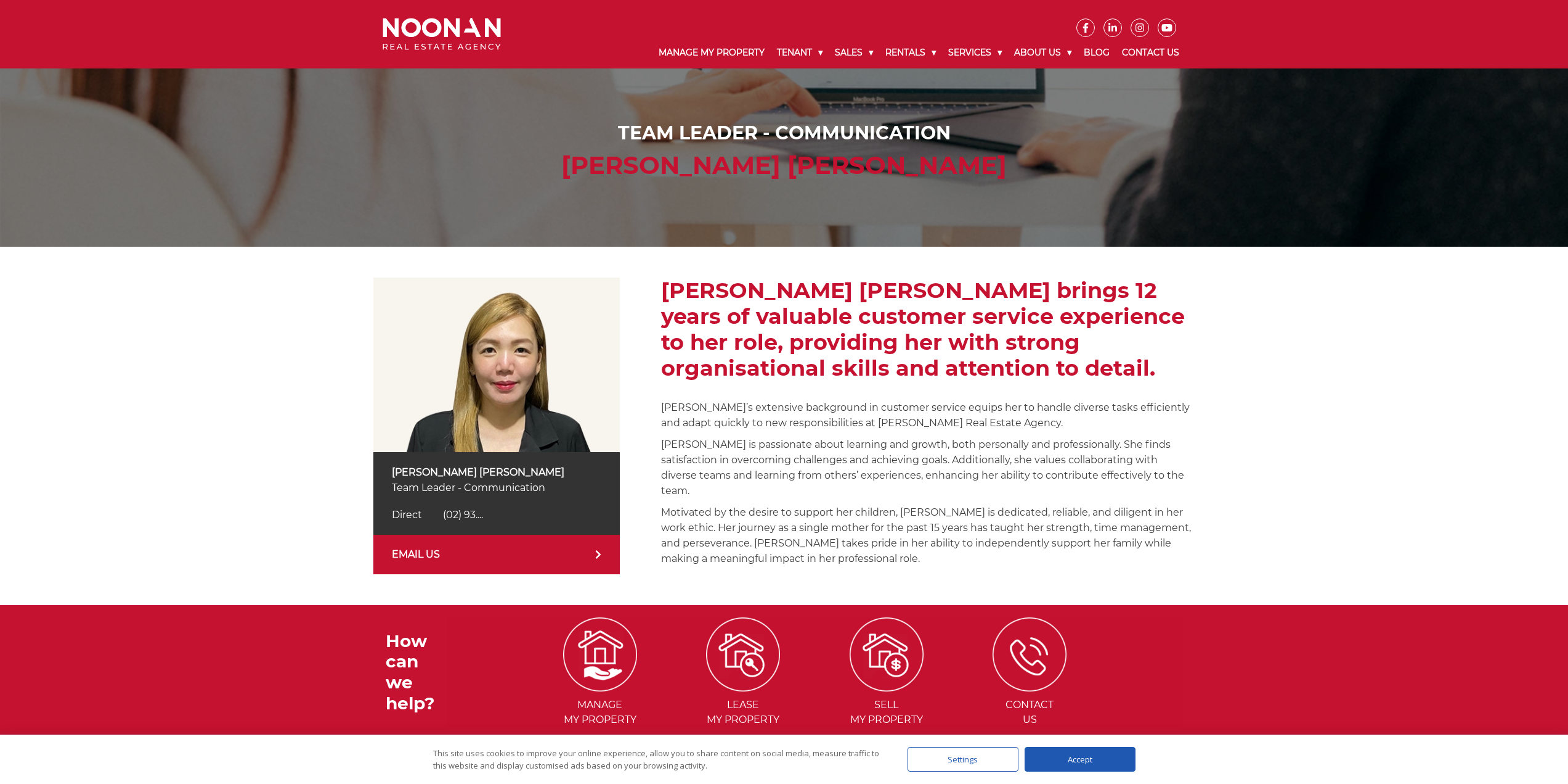
click at [481, 514] on span "(02) 93...." at bounding box center [463, 514] width 40 height 12
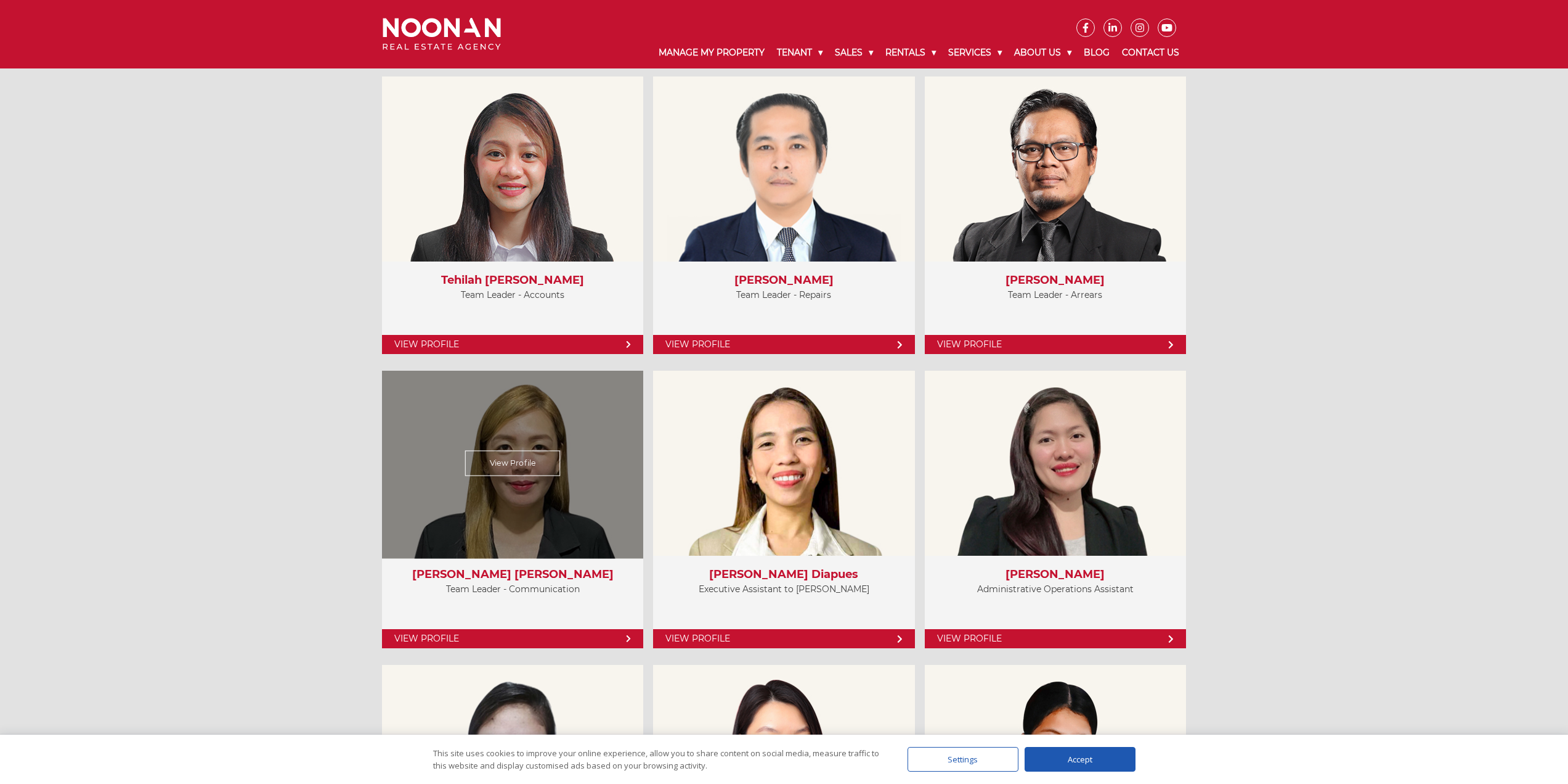
scroll to position [3391, 0]
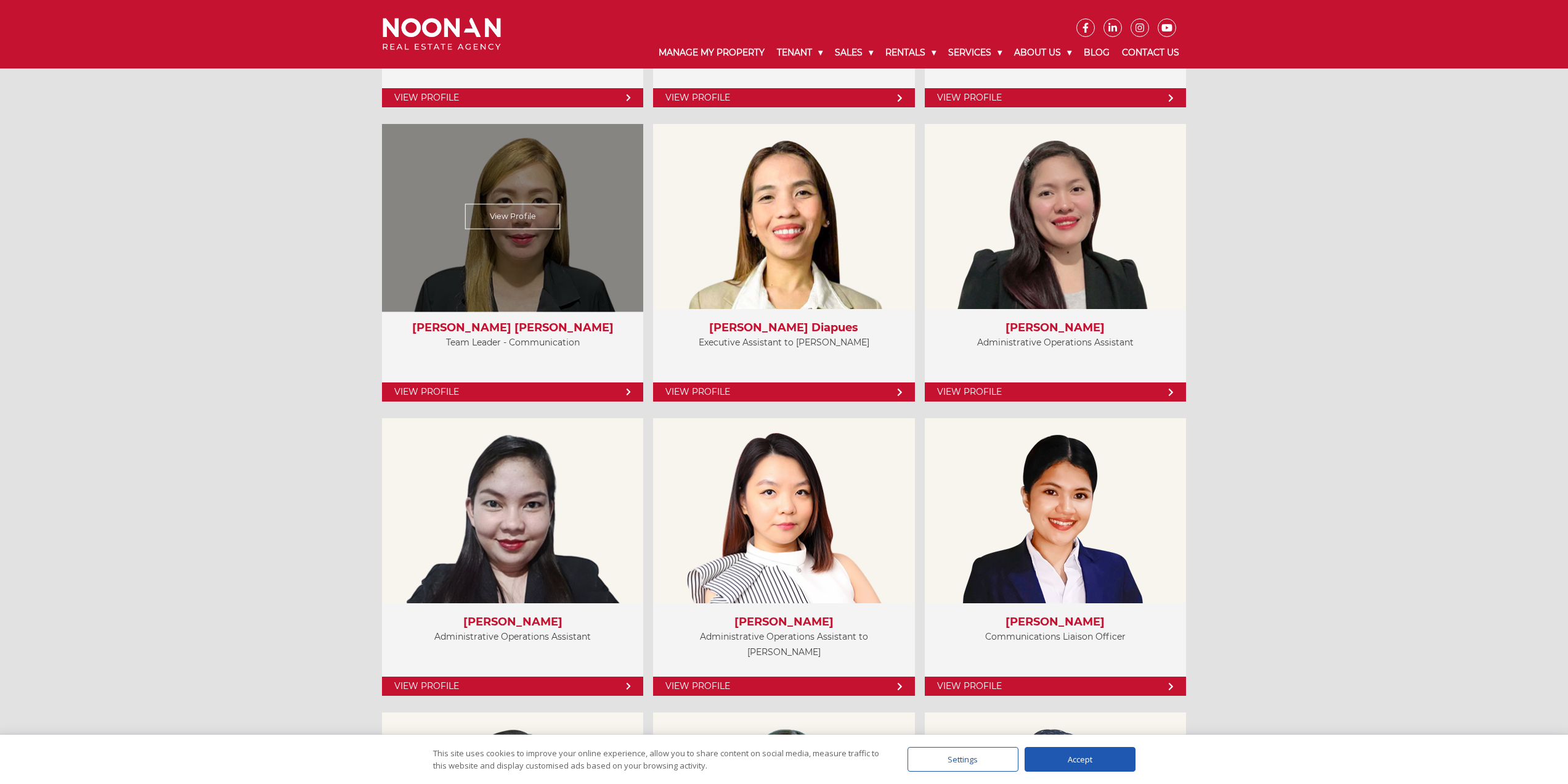
click at [557, 266] on div "View Profile" at bounding box center [513, 216] width 269 height 190
click at [568, 394] on link "View Profile" at bounding box center [512, 391] width 261 height 19
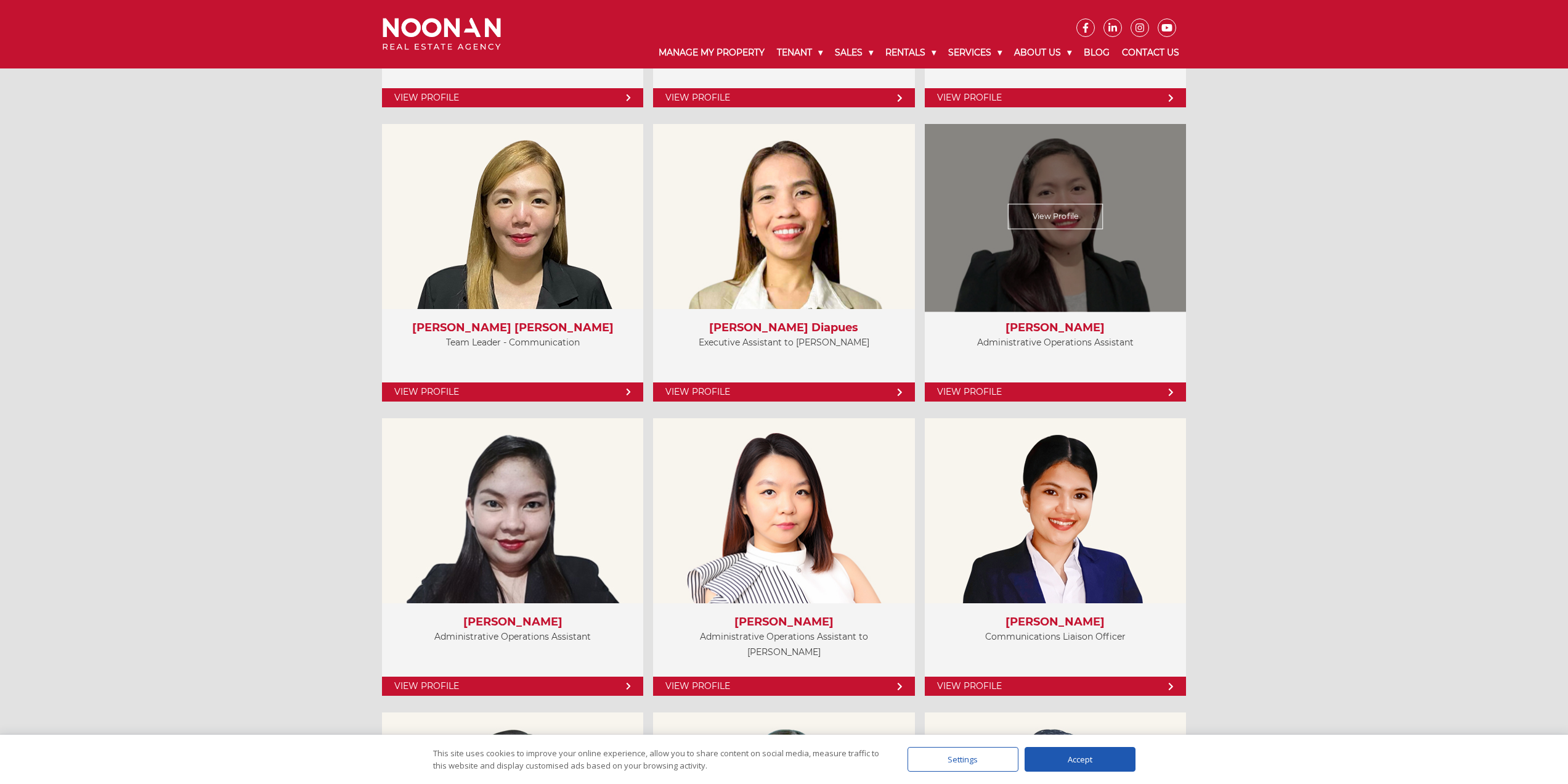
click at [1027, 391] on link "View Profile" at bounding box center [1055, 391] width 261 height 19
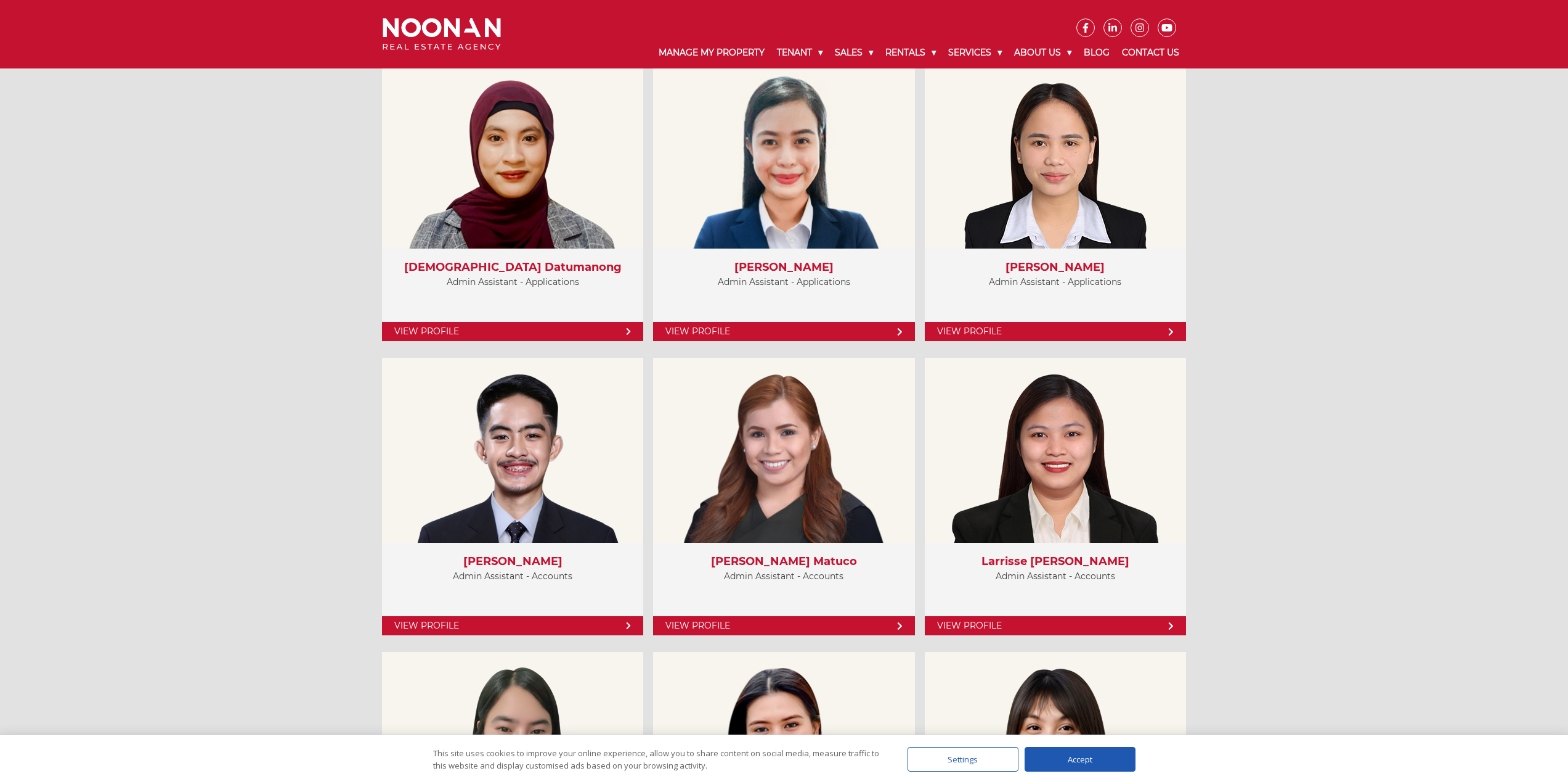
scroll to position [4377, 0]
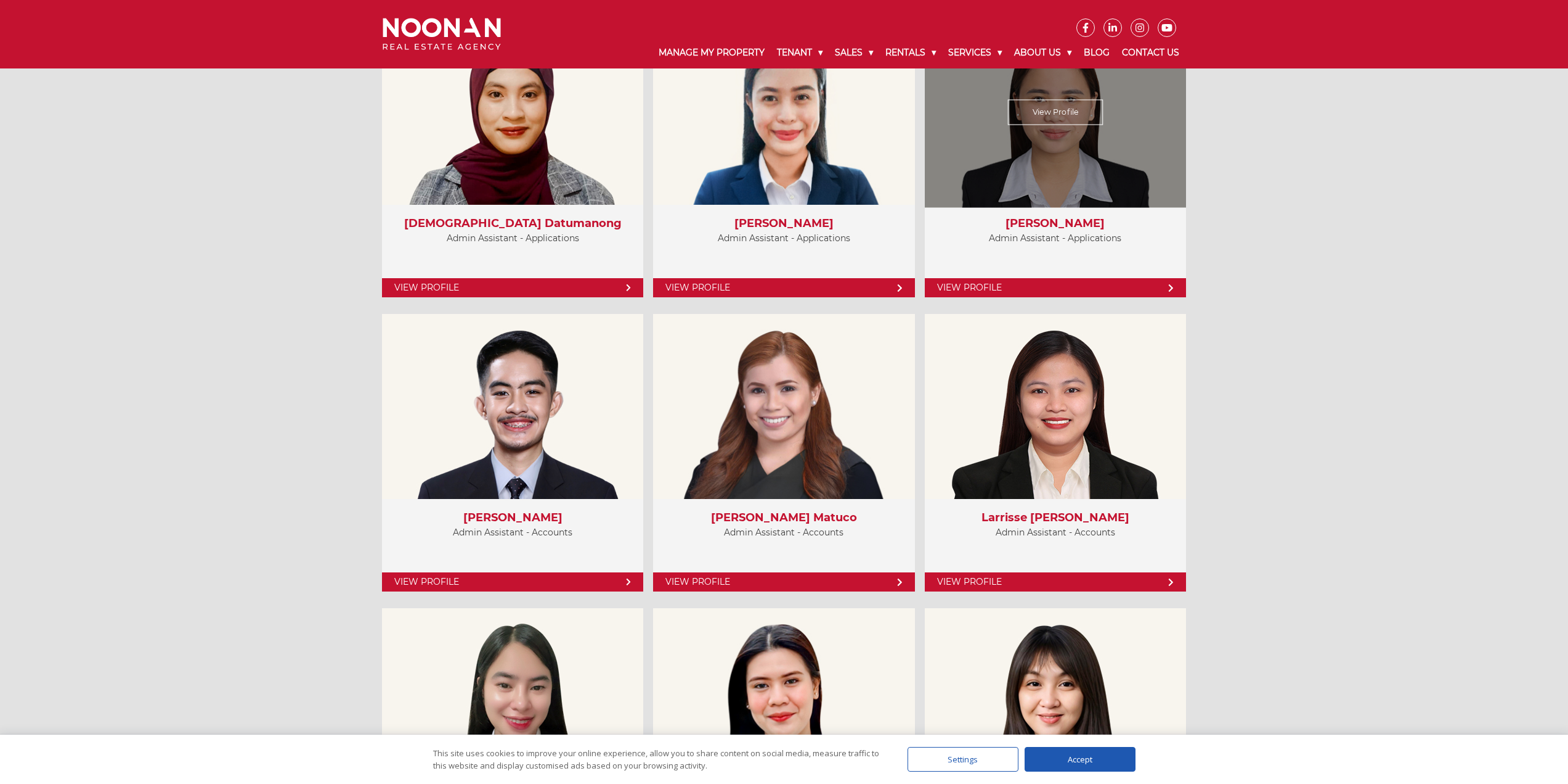
click at [1069, 202] on div "View Profile" at bounding box center [1055, 112] width 269 height 190
click at [1054, 291] on link "View Profile" at bounding box center [1055, 287] width 261 height 19
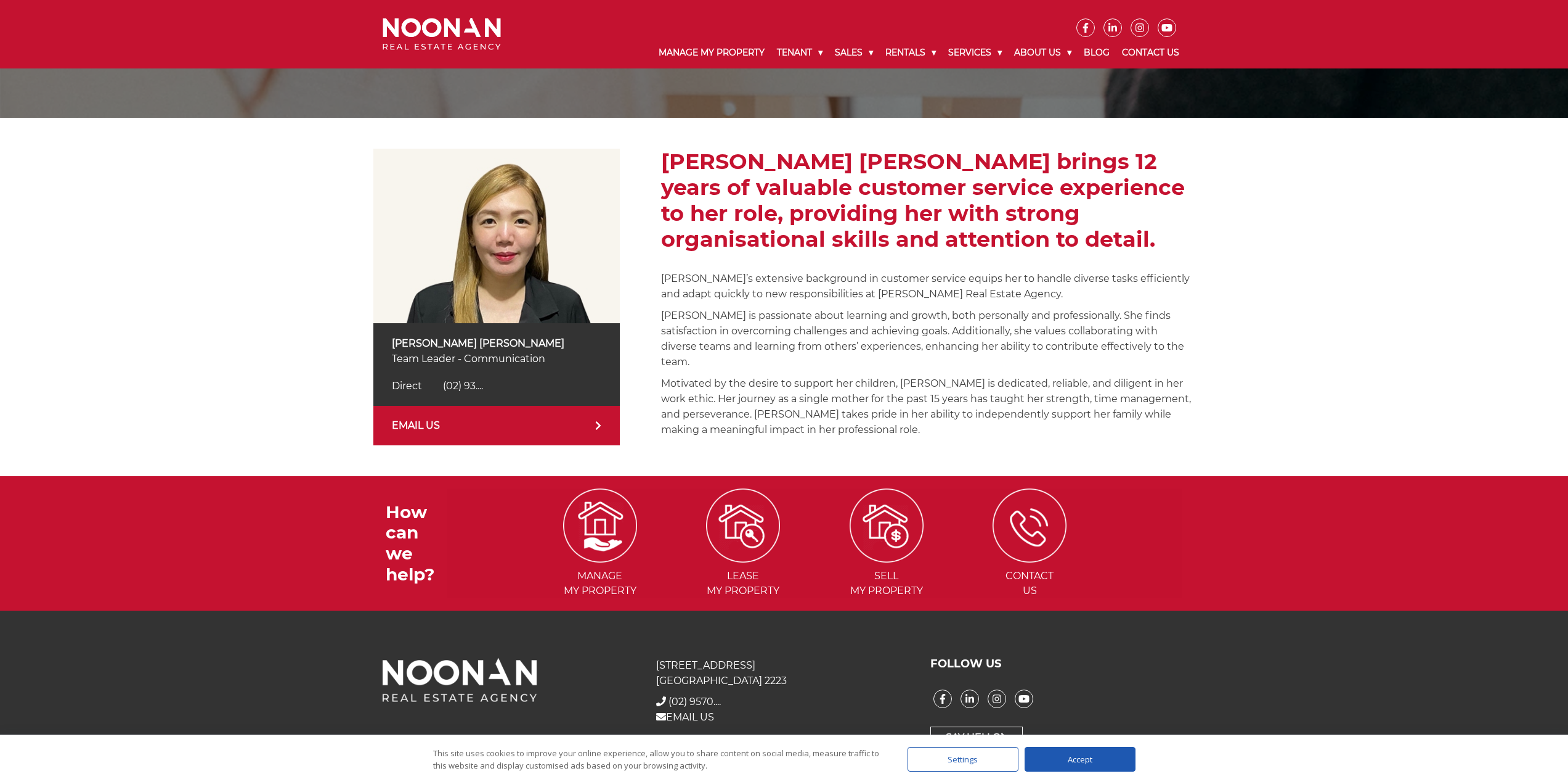
scroll to position [141, 0]
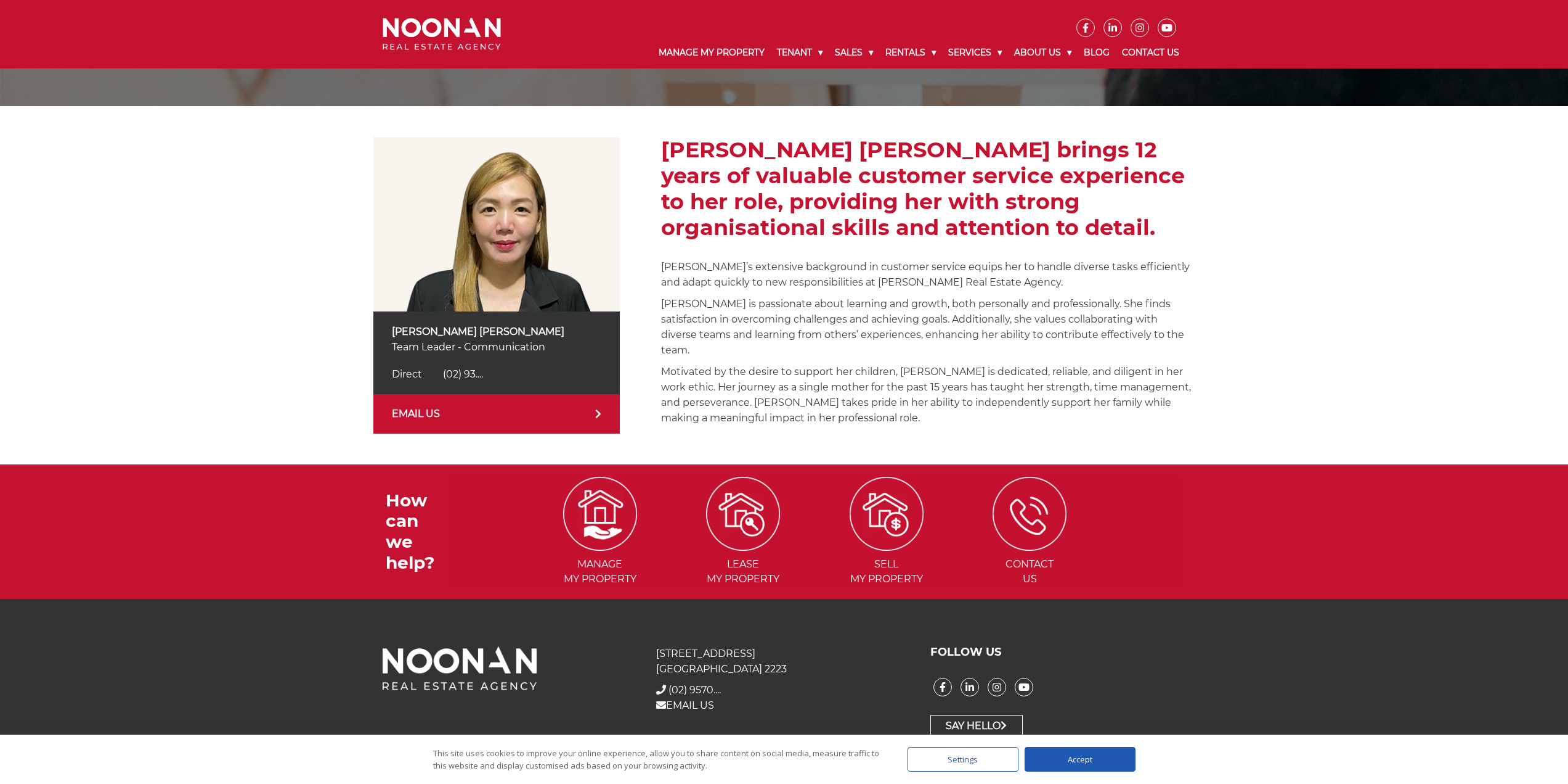
click at [478, 373] on span "(02) 93...." at bounding box center [463, 373] width 40 height 12
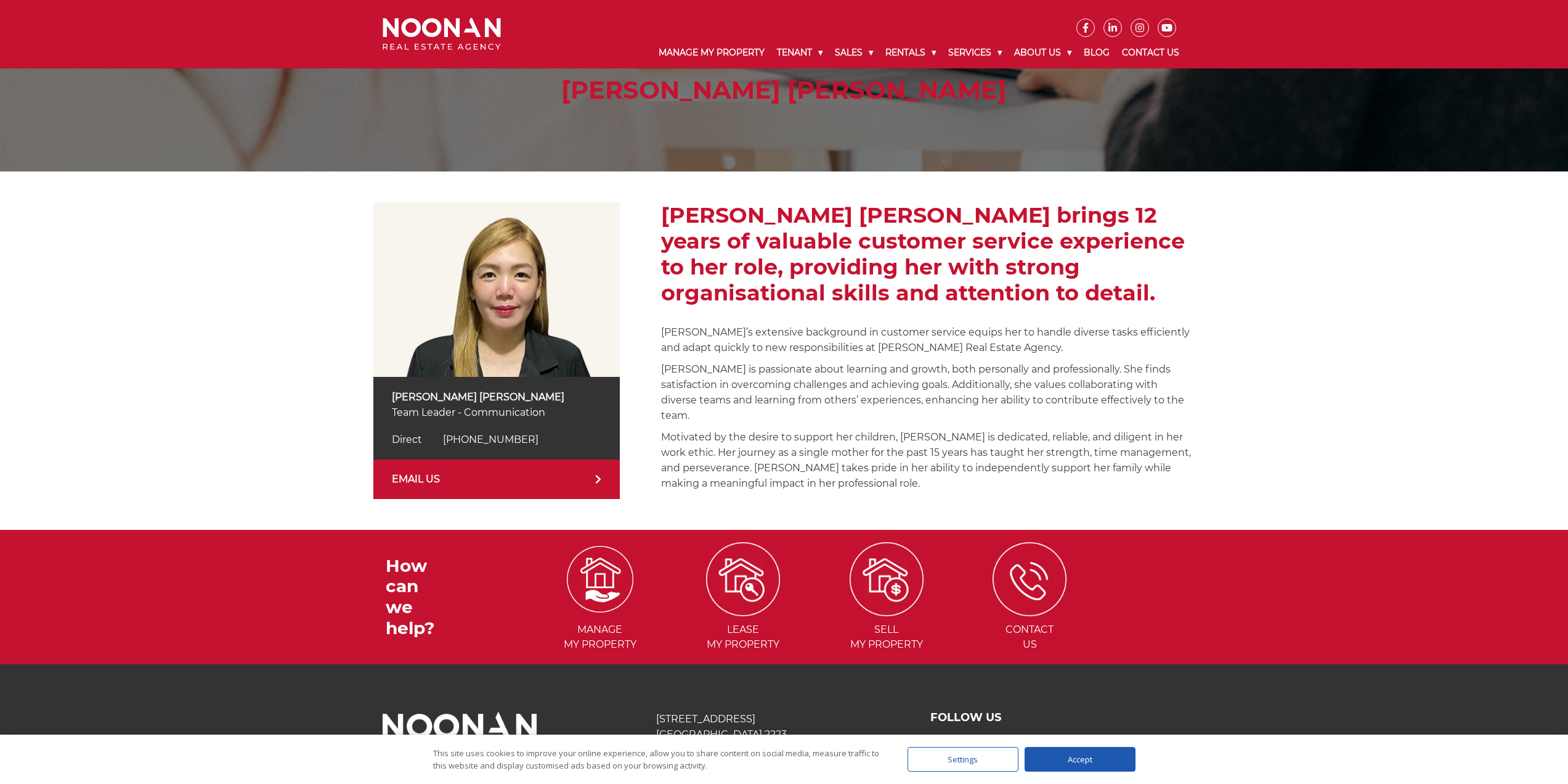
scroll to position [0, 0]
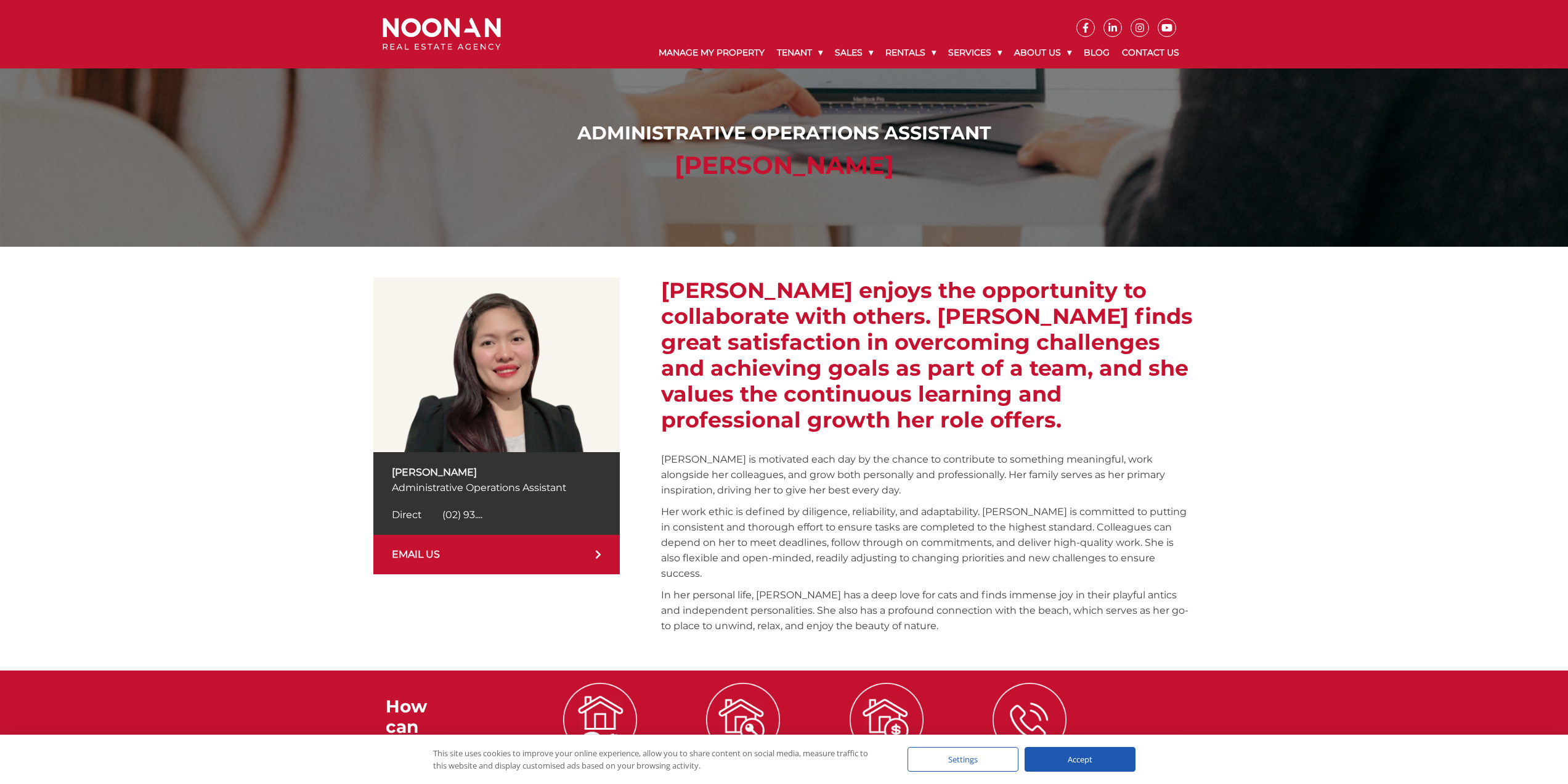
click at [469, 518] on span "(02) 93...." at bounding box center [462, 514] width 40 height 12
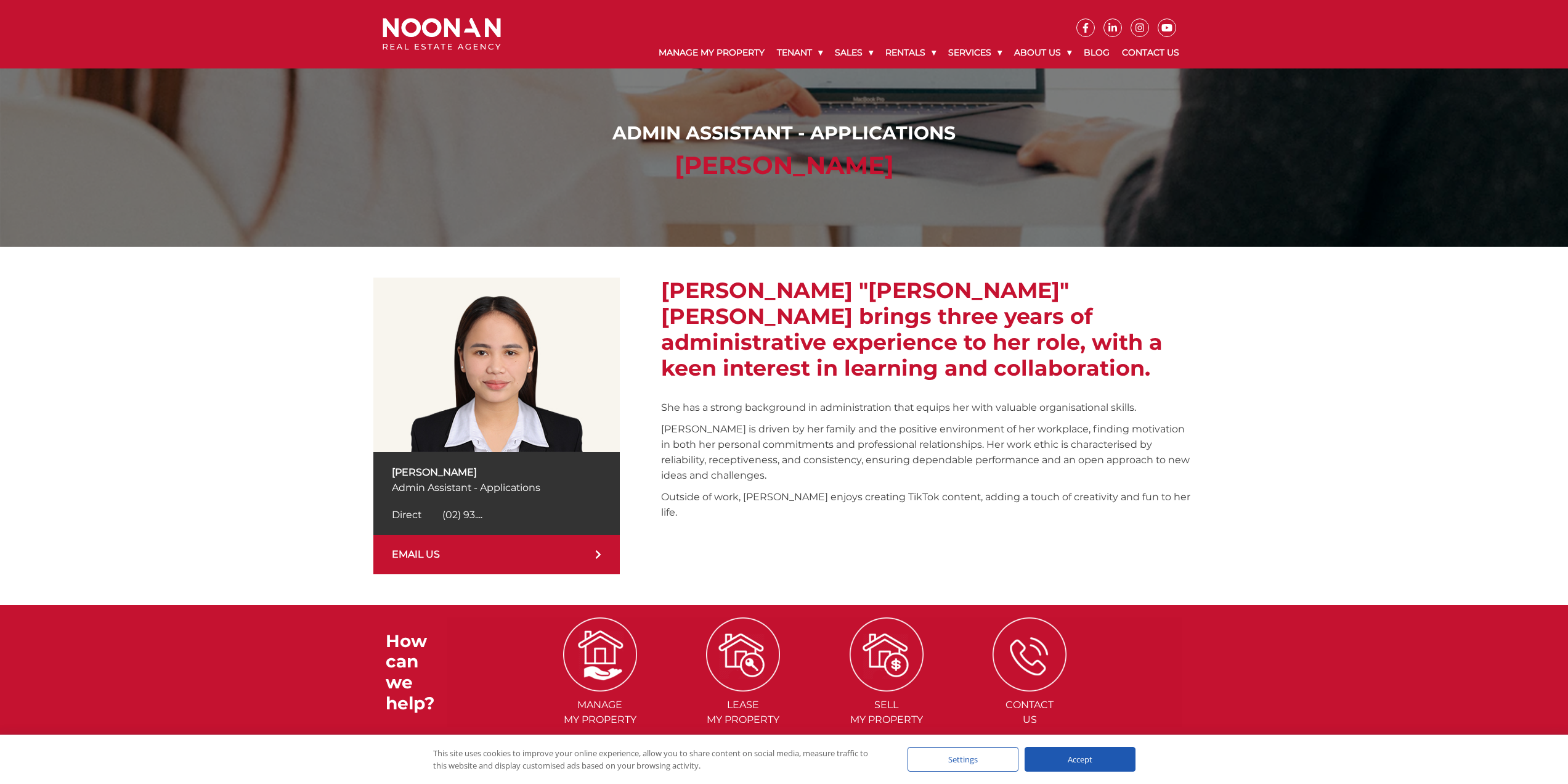
click at [482, 518] on span "(02) 93...." at bounding box center [462, 514] width 40 height 12
